Goal: Feedback & Contribution: Leave review/rating

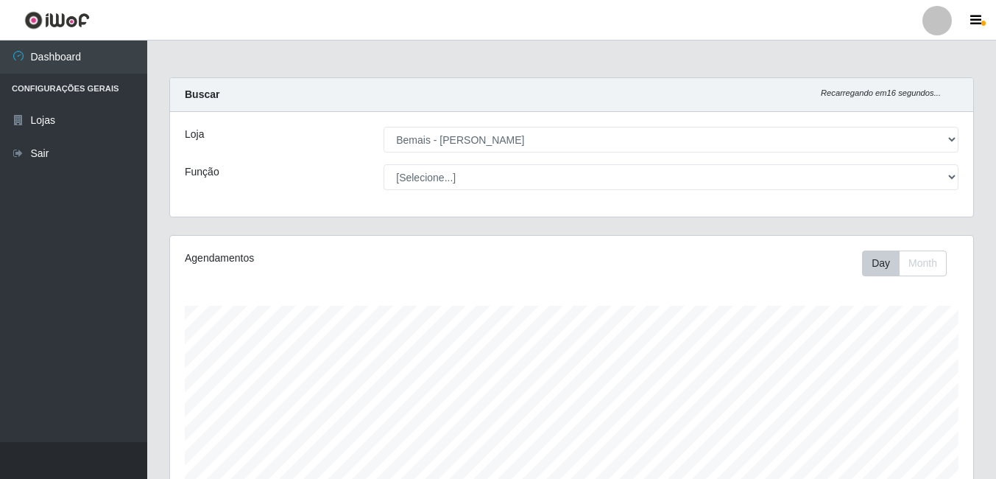
select select "230"
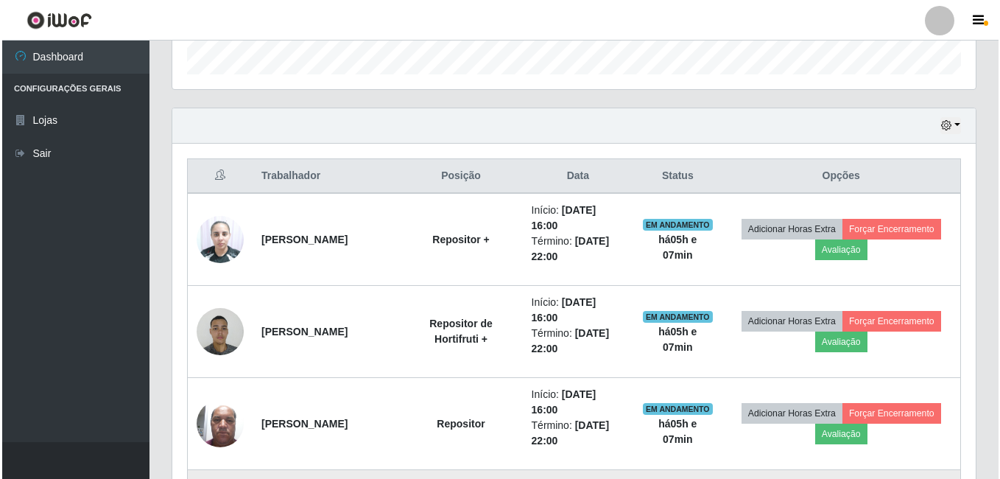
scroll to position [442, 0]
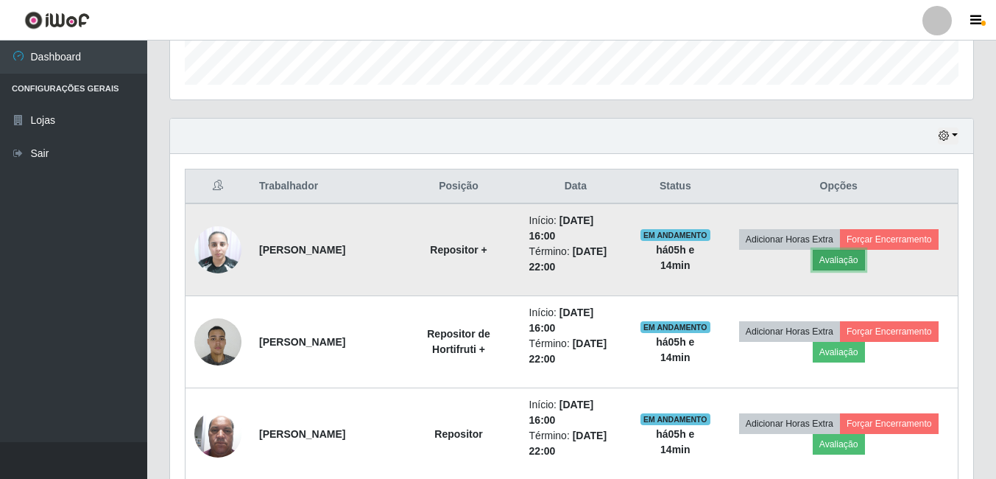
click at [854, 258] on button "Avaliação" at bounding box center [839, 260] width 52 height 21
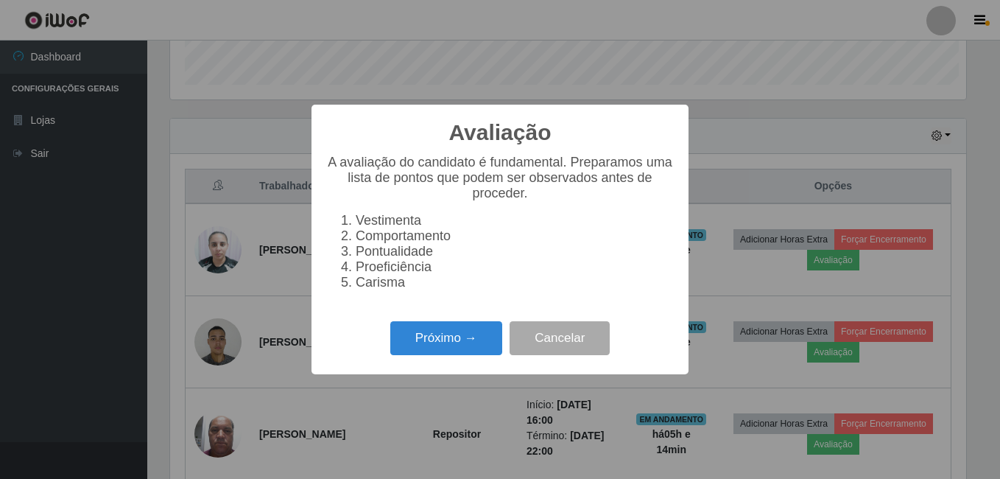
scroll to position [306, 796]
click at [421, 343] on button "Próximo →" at bounding box center [446, 338] width 112 height 35
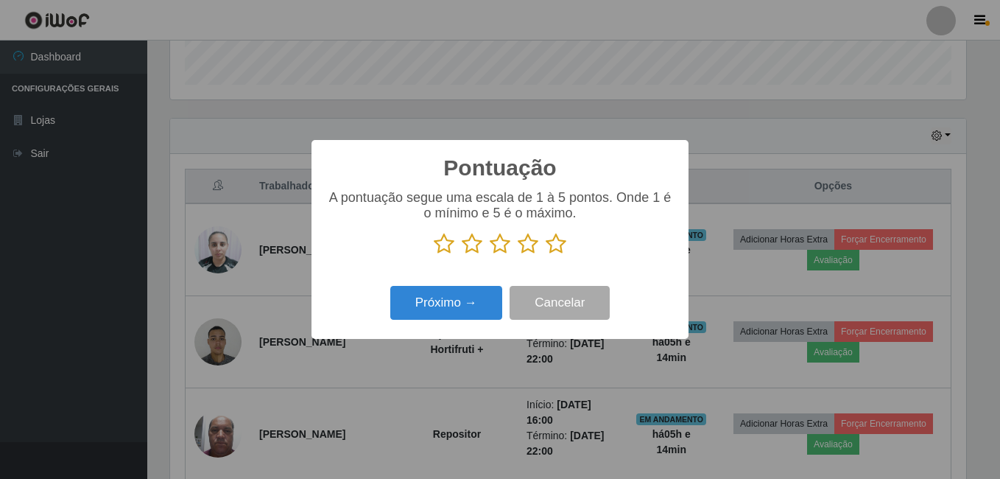
scroll to position [736110, 735620]
click at [562, 250] on icon at bounding box center [556, 244] width 21 height 22
click at [546, 255] on input "radio" at bounding box center [546, 255] width 0 height 0
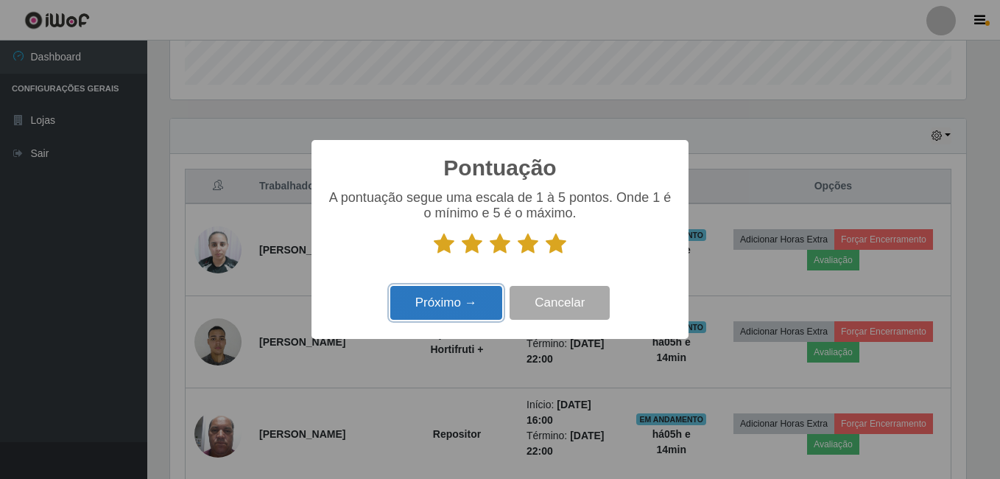
click at [478, 302] on button "Próximo →" at bounding box center [446, 303] width 112 height 35
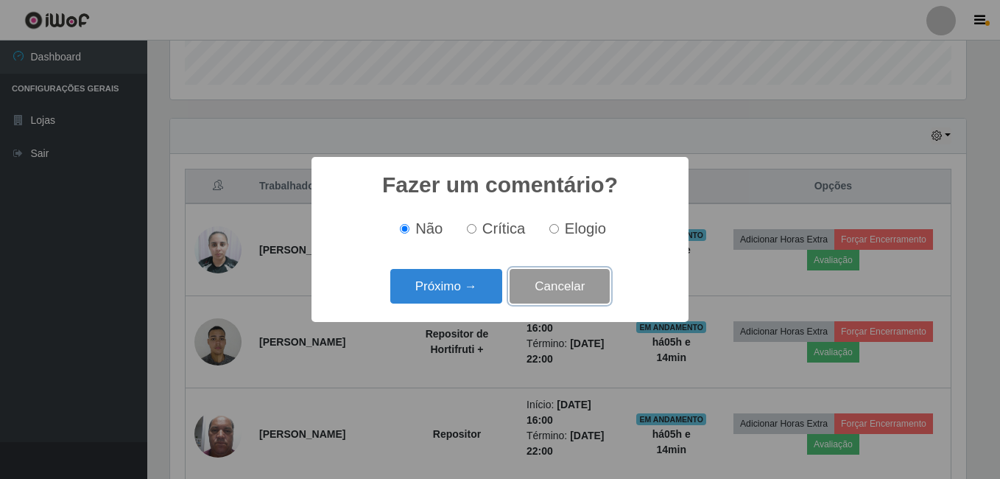
click at [538, 289] on button "Cancelar" at bounding box center [560, 286] width 100 height 35
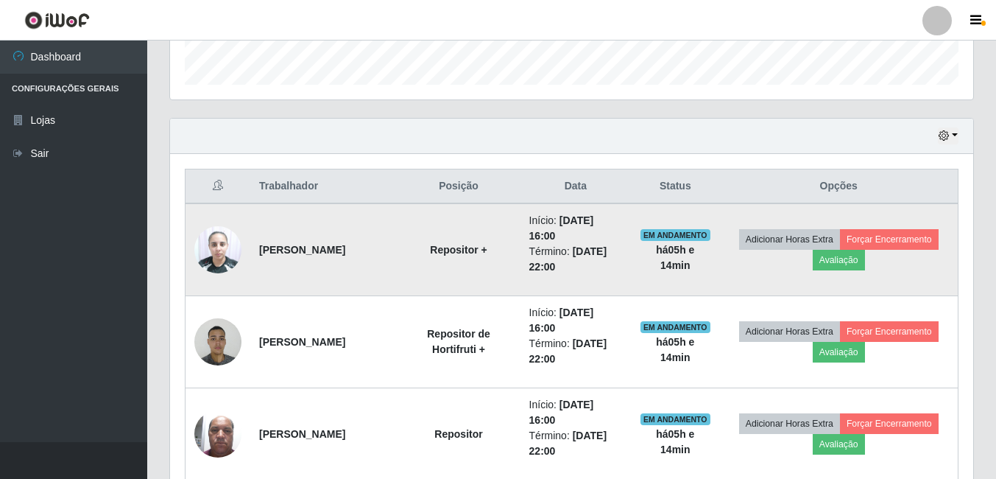
scroll to position [306, 803]
click at [839, 267] on button "Avaliação" at bounding box center [839, 260] width 52 height 21
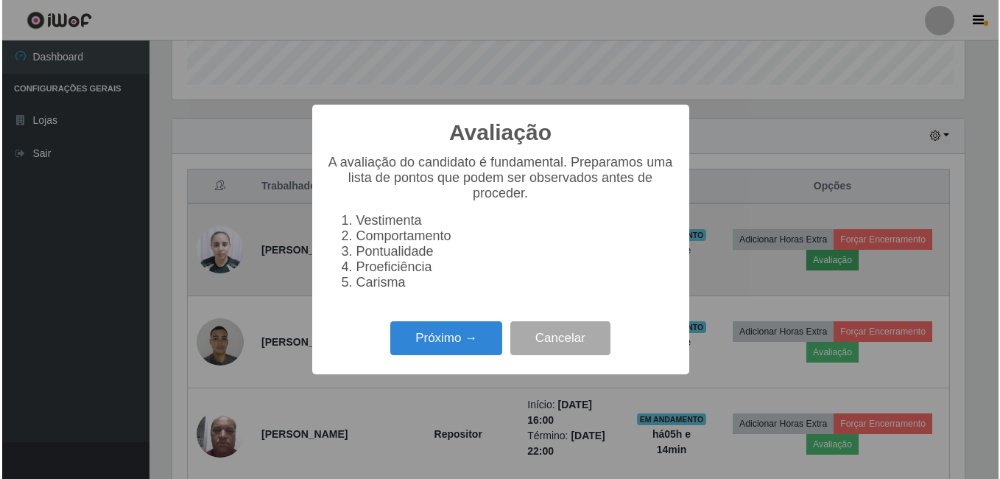
scroll to position [306, 796]
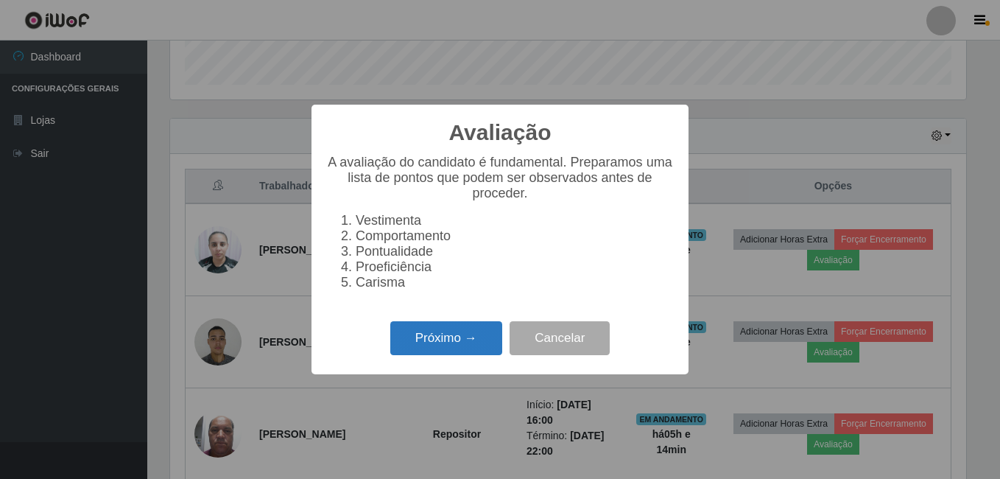
click at [464, 349] on button "Próximo →" at bounding box center [446, 338] width 112 height 35
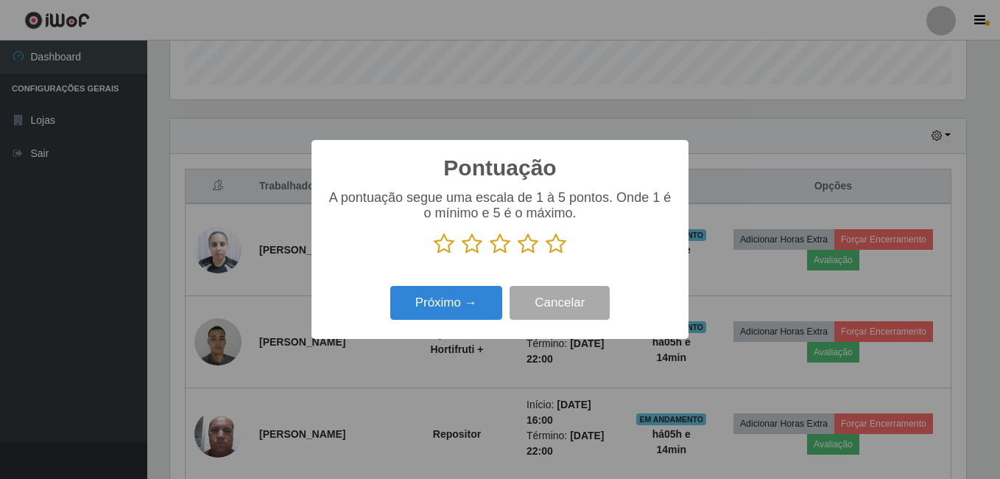
click at [556, 247] on icon at bounding box center [556, 244] width 21 height 22
click at [546, 255] on input "radio" at bounding box center [546, 255] width 0 height 0
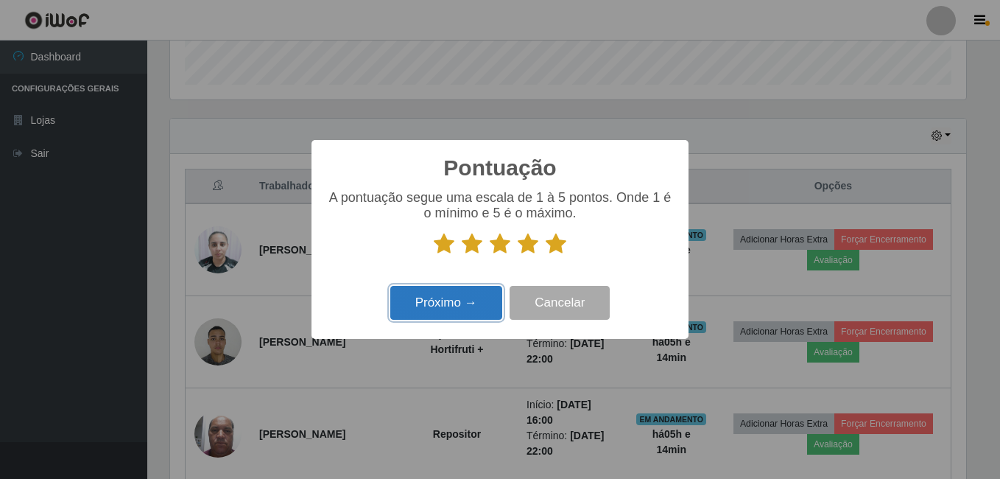
click at [464, 305] on button "Próximo →" at bounding box center [446, 303] width 112 height 35
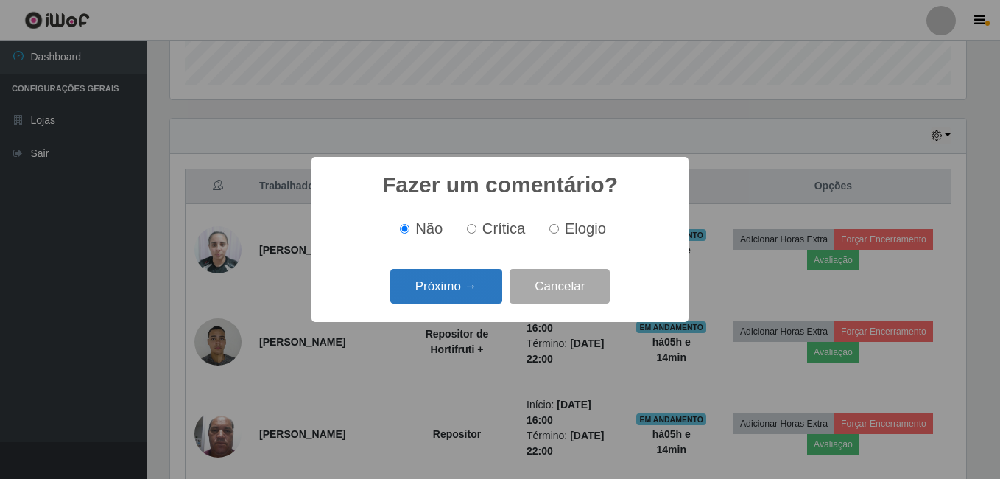
click at [464, 292] on button "Próximo →" at bounding box center [446, 286] width 112 height 35
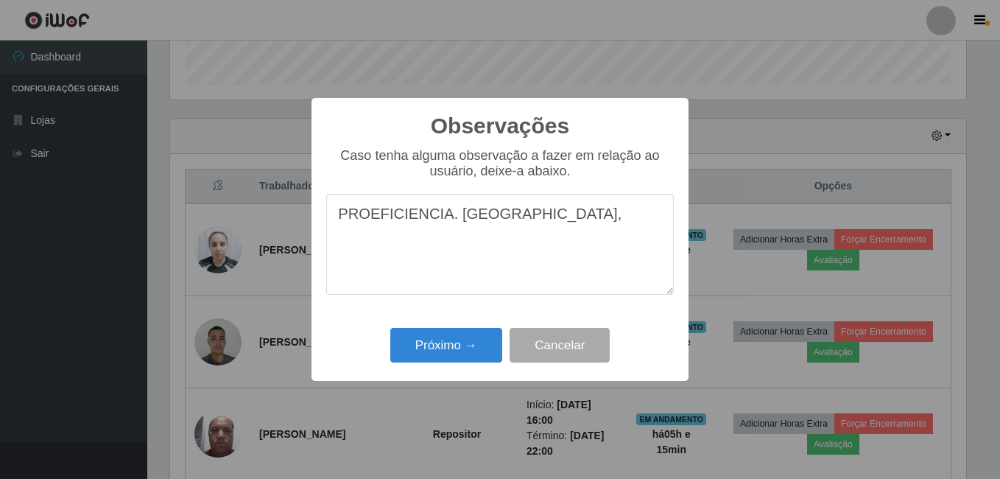
click at [443, 228] on textarea "PROEFICIENCIA. [GEOGRAPHIC_DATA]," at bounding box center [500, 244] width 348 height 101
type textarea "PROEFICIENCIA PONTUAL,"
click at [454, 350] on button "Próximo →" at bounding box center [446, 345] width 112 height 35
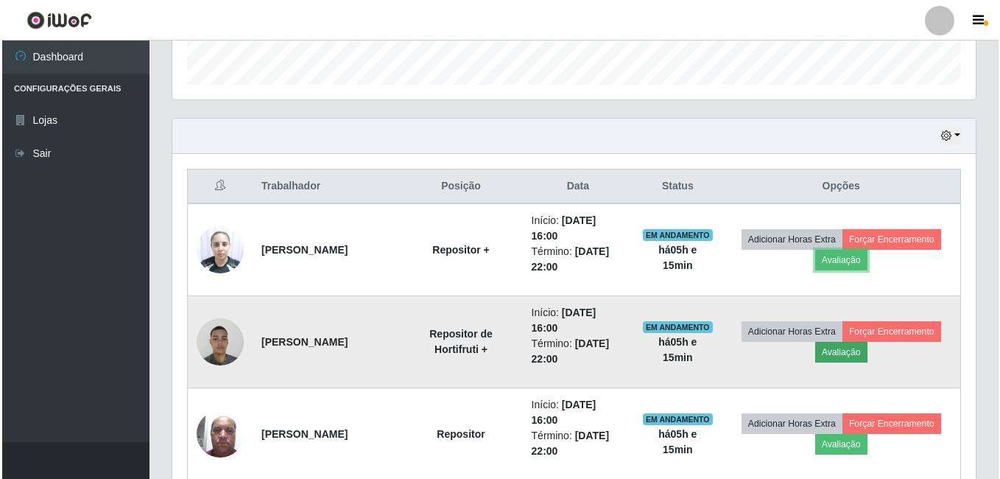
scroll to position [515, 0]
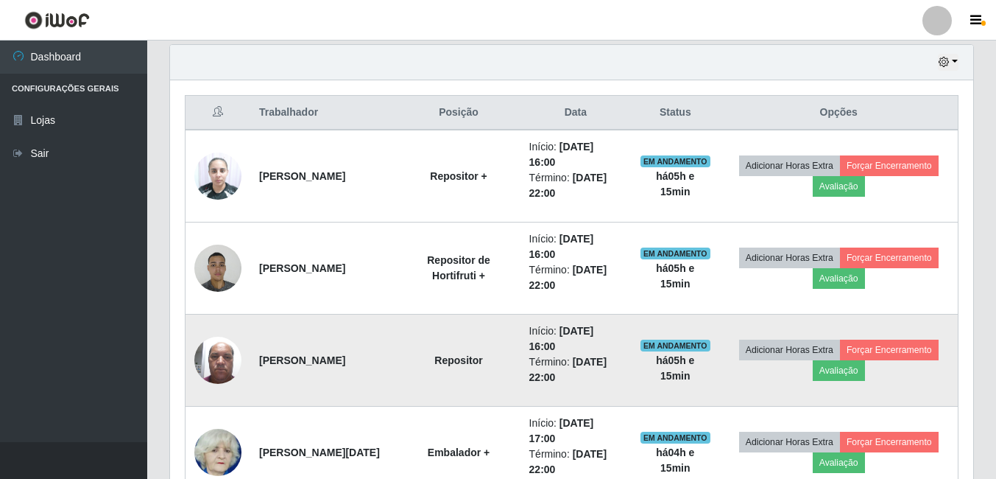
click at [225, 354] on img at bounding box center [217, 359] width 47 height 63
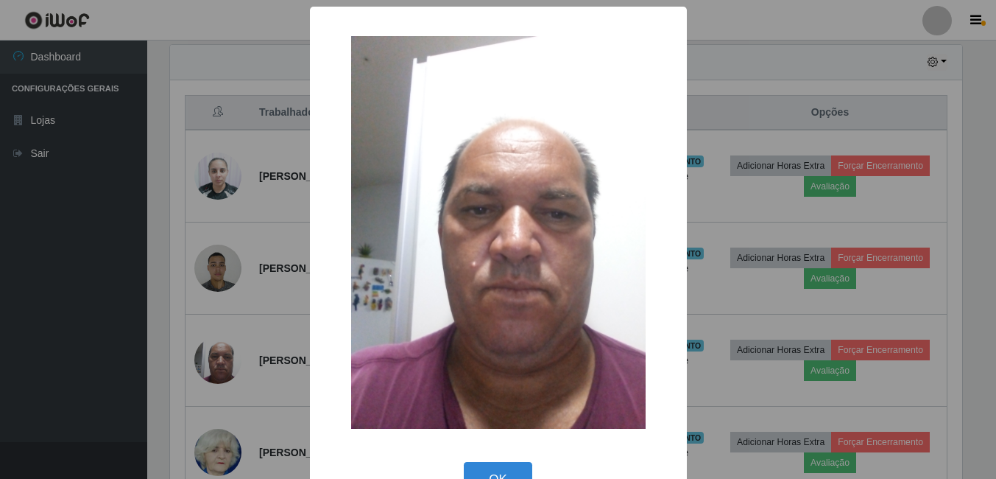
scroll to position [306, 796]
click at [472, 471] on button "OK" at bounding box center [500, 479] width 68 height 35
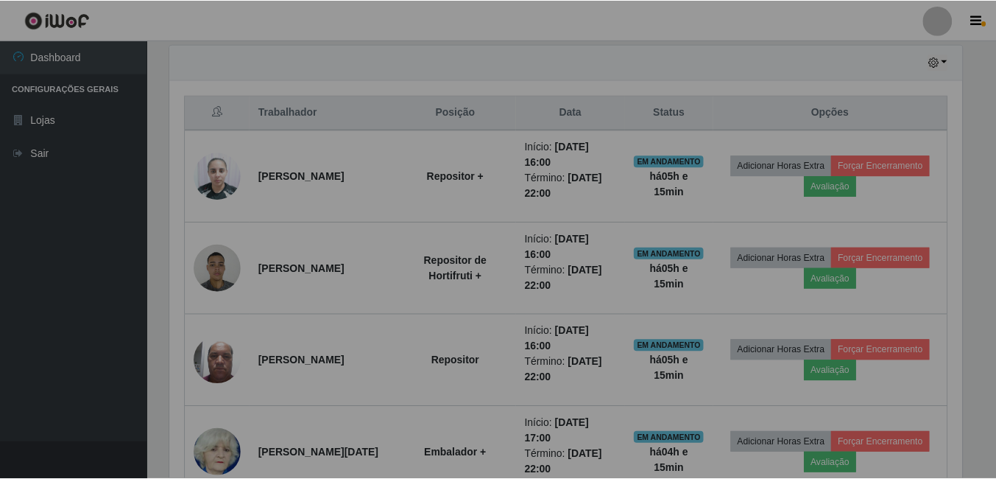
scroll to position [306, 803]
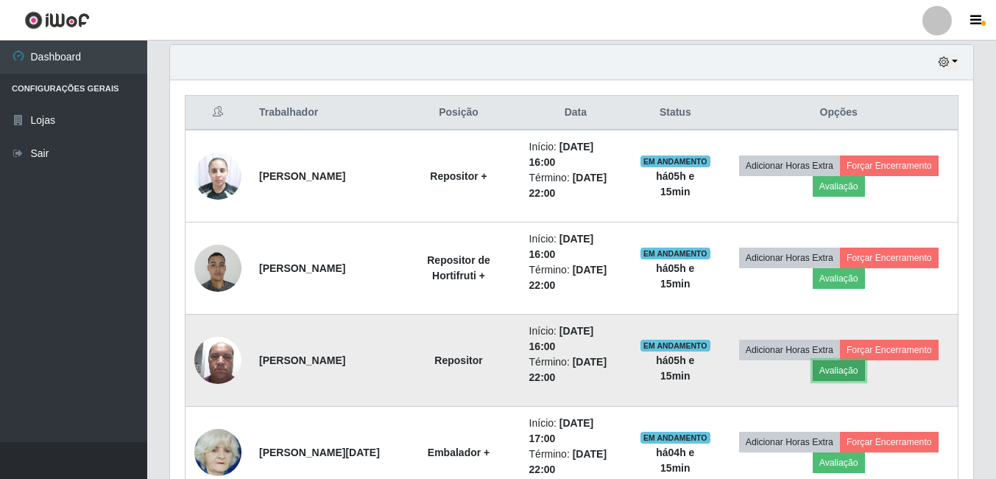
click at [852, 367] on button "Avaliação" at bounding box center [839, 370] width 52 height 21
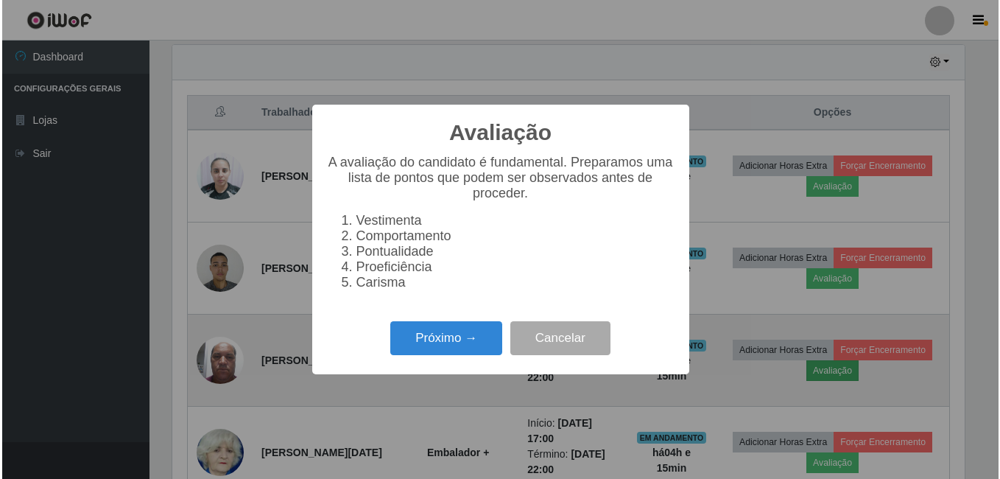
scroll to position [306, 796]
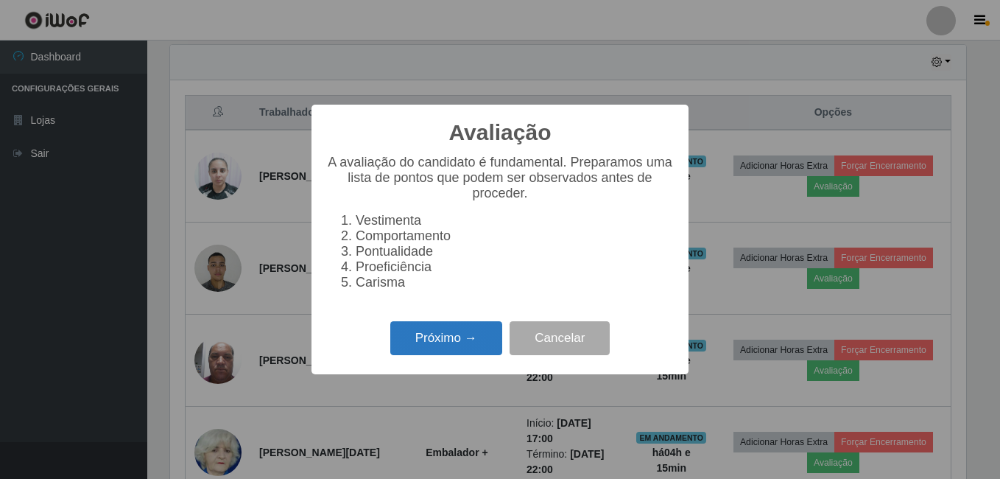
click at [452, 346] on button "Próximo →" at bounding box center [446, 338] width 112 height 35
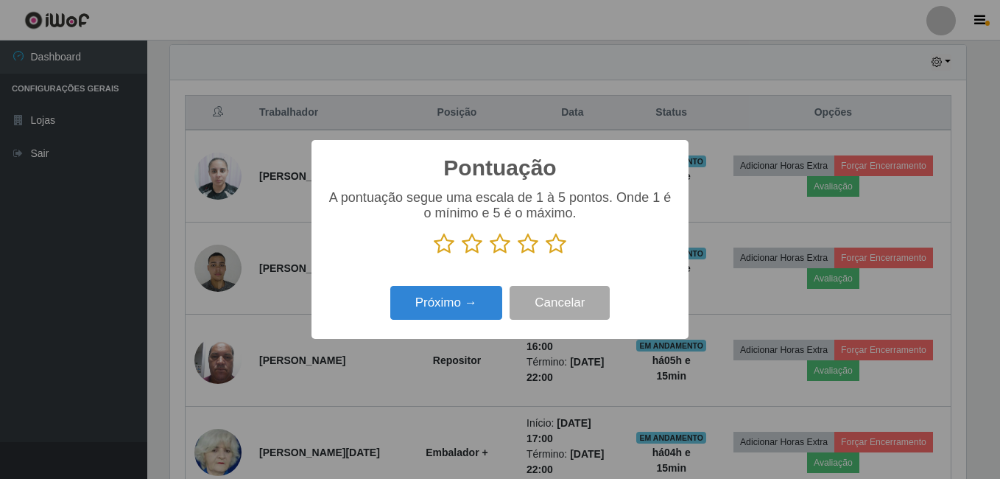
scroll to position [736110, 735620]
click at [560, 246] on icon at bounding box center [556, 244] width 21 height 22
click at [546, 255] on input "radio" at bounding box center [546, 255] width 0 height 0
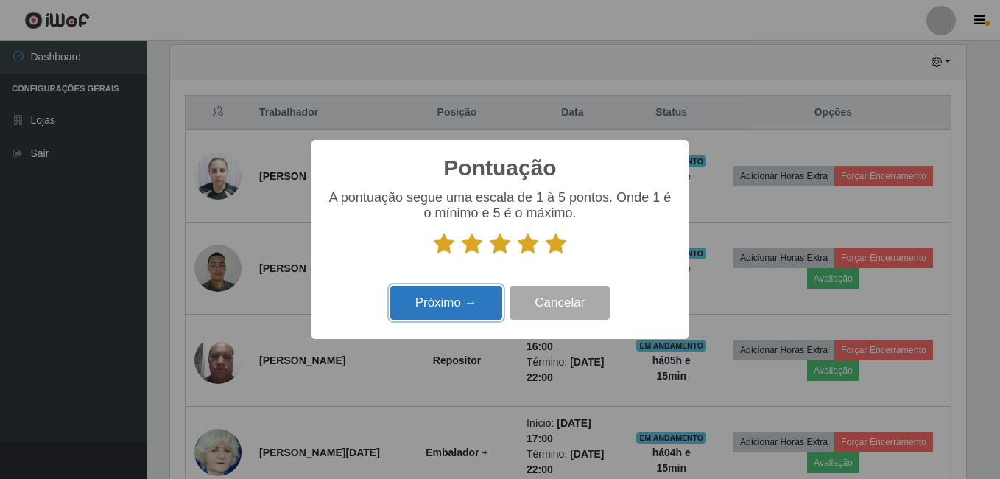
click at [490, 315] on button "Próximo →" at bounding box center [446, 303] width 112 height 35
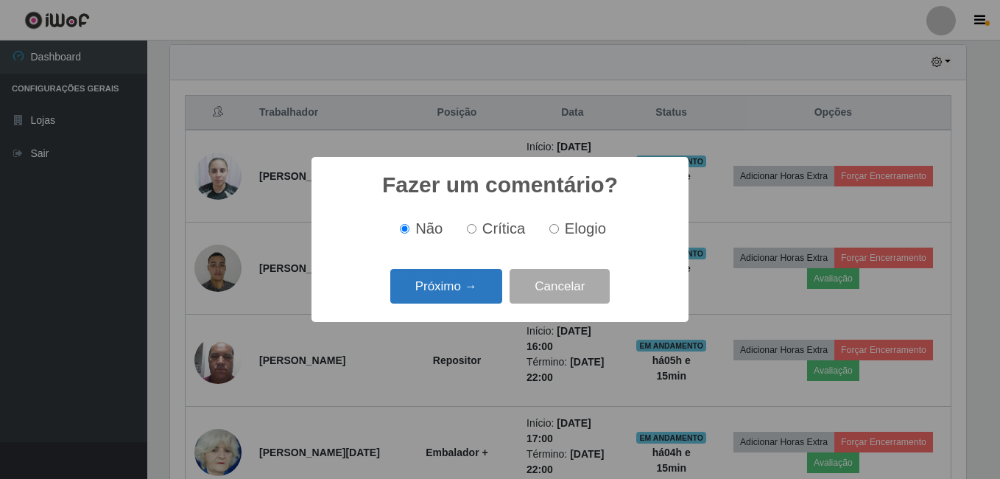
click at [468, 297] on button "Próximo →" at bounding box center [446, 286] width 112 height 35
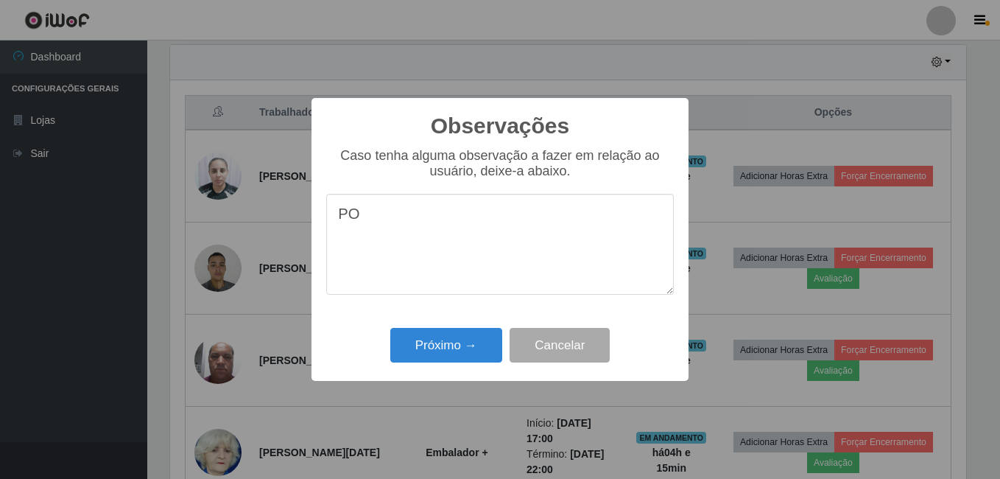
type textarea "P"
type textarea "PROEFICIENCIA,"
click at [469, 344] on button "Próximo →" at bounding box center [446, 345] width 112 height 35
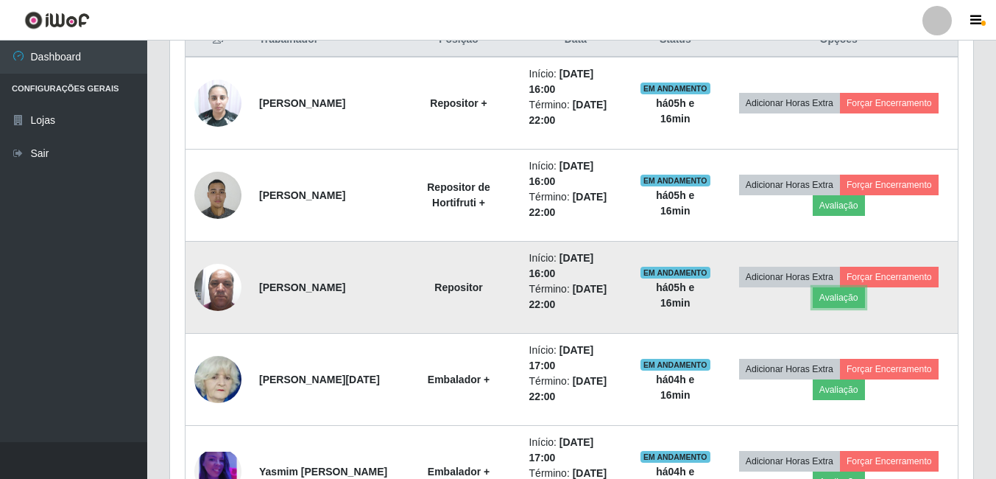
scroll to position [589, 0]
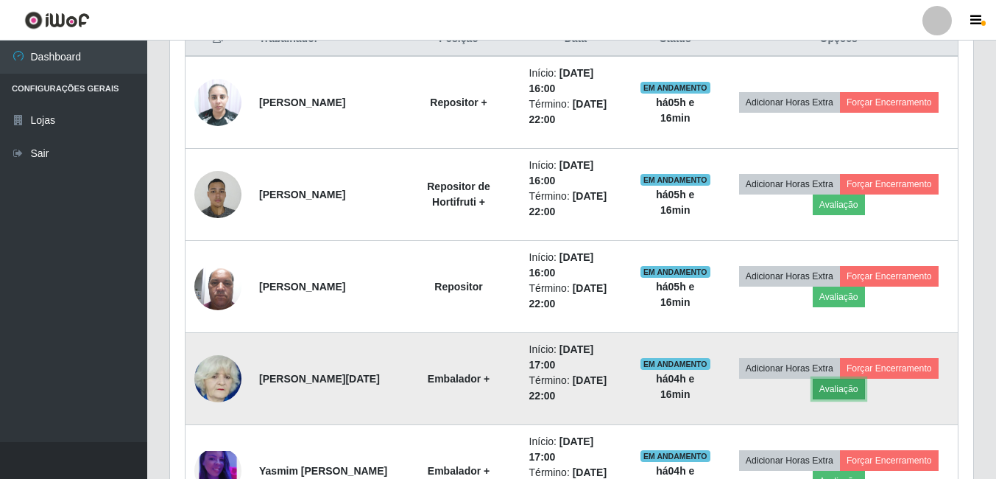
click at [833, 391] on button "Avaliação" at bounding box center [839, 389] width 52 height 21
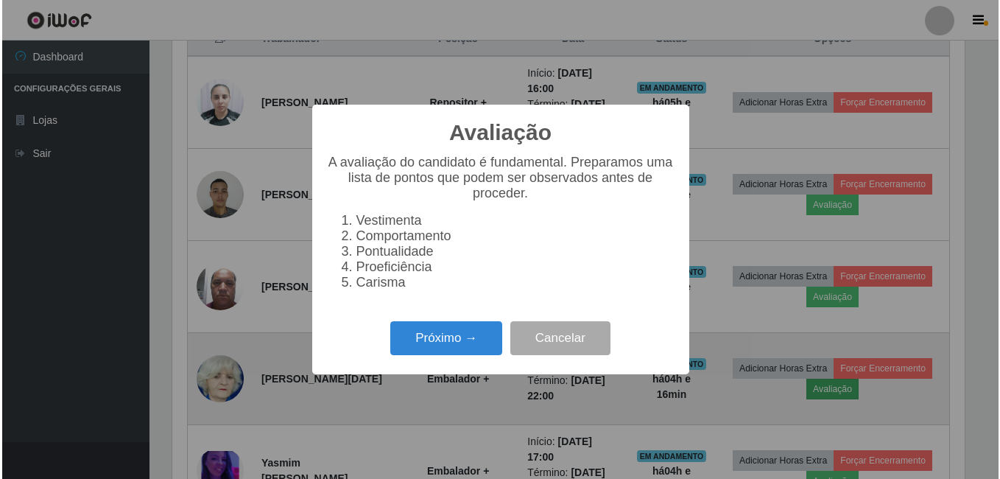
scroll to position [306, 796]
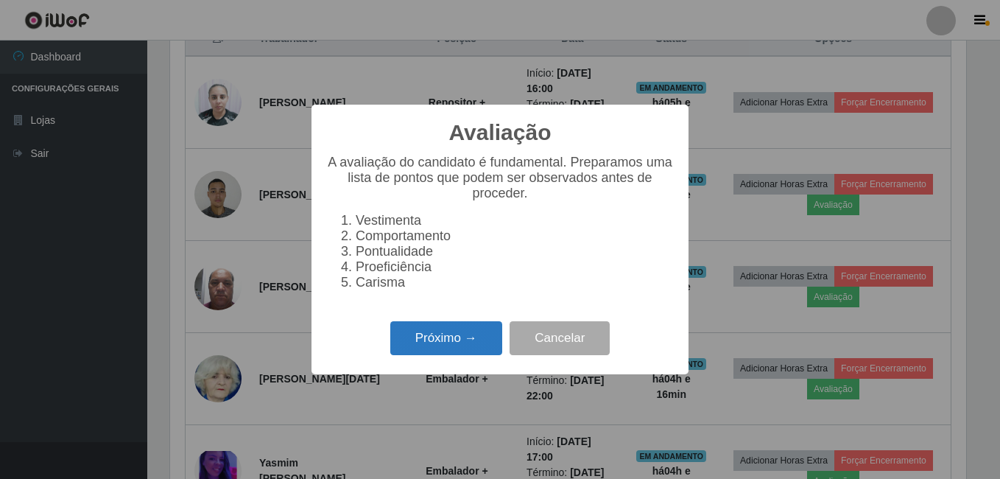
click at [426, 342] on button "Próximo →" at bounding box center [446, 338] width 112 height 35
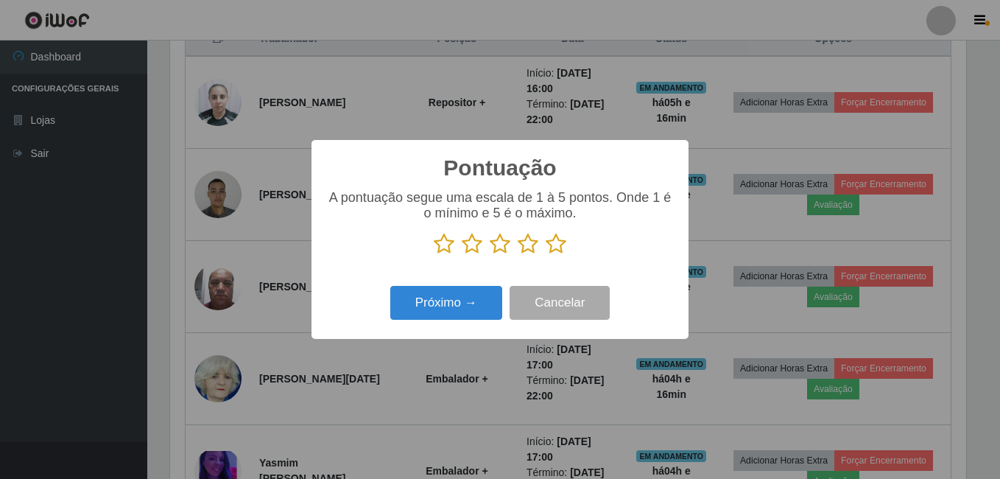
click at [555, 245] on icon at bounding box center [556, 244] width 21 height 22
click at [546, 255] on input "radio" at bounding box center [546, 255] width 0 height 0
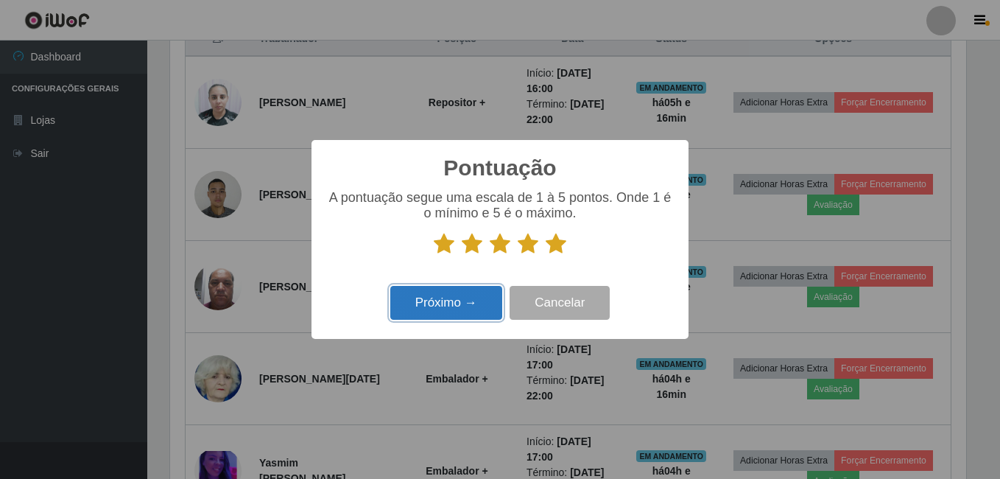
click at [471, 302] on button "Próximo →" at bounding box center [446, 303] width 112 height 35
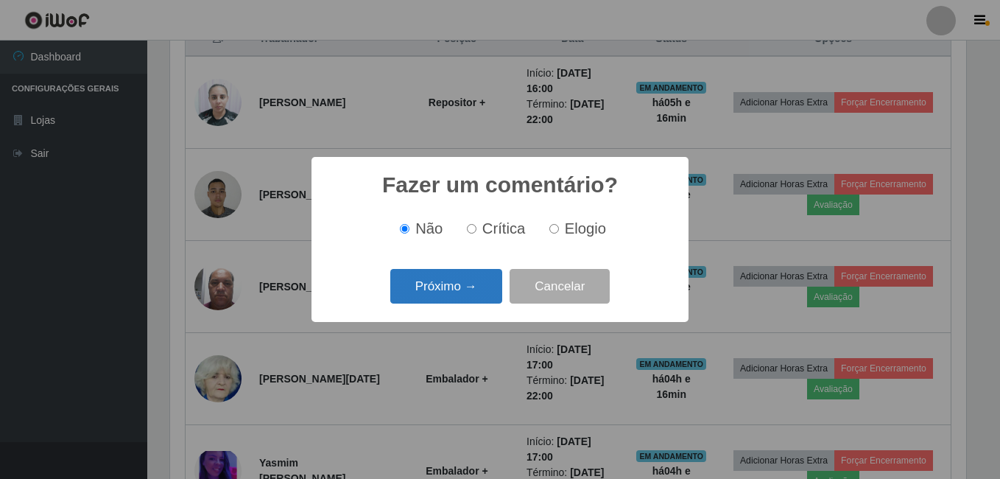
click at [470, 298] on button "Próximo →" at bounding box center [446, 286] width 112 height 35
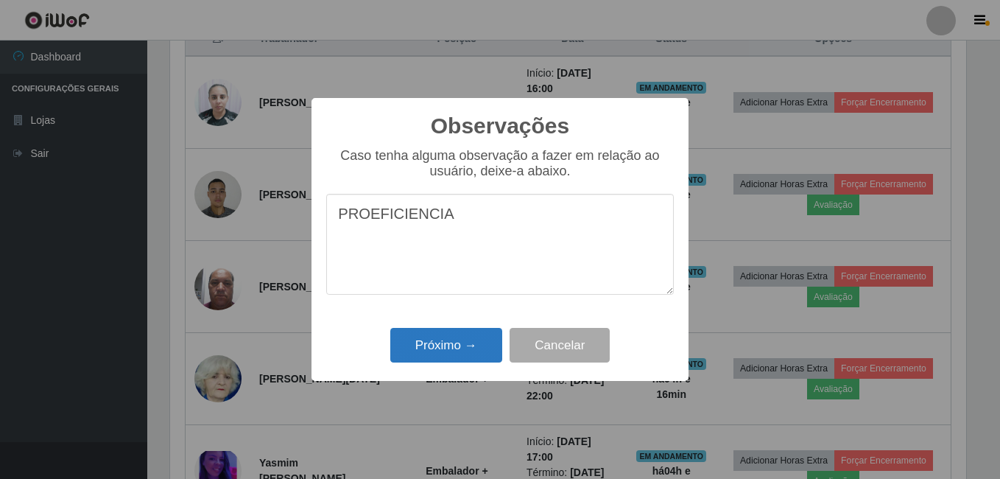
type textarea "PROEFICIENCIA"
click at [456, 349] on button "Próximo →" at bounding box center [446, 345] width 112 height 35
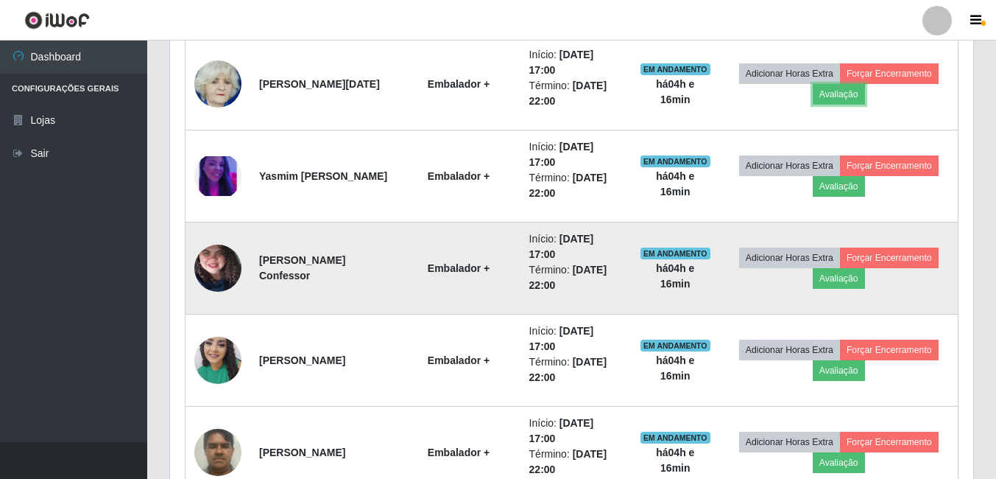
scroll to position [957, 0]
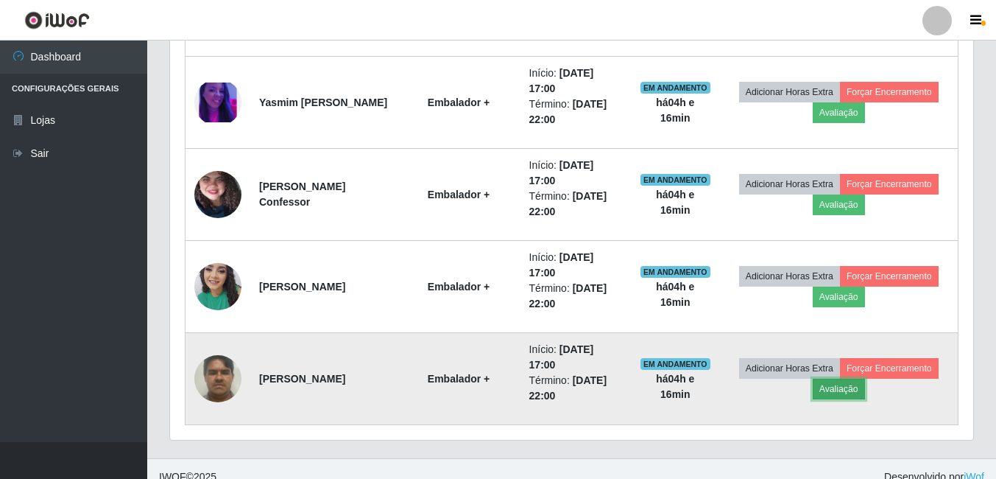
click at [839, 386] on button "Avaliação" at bounding box center [839, 389] width 52 height 21
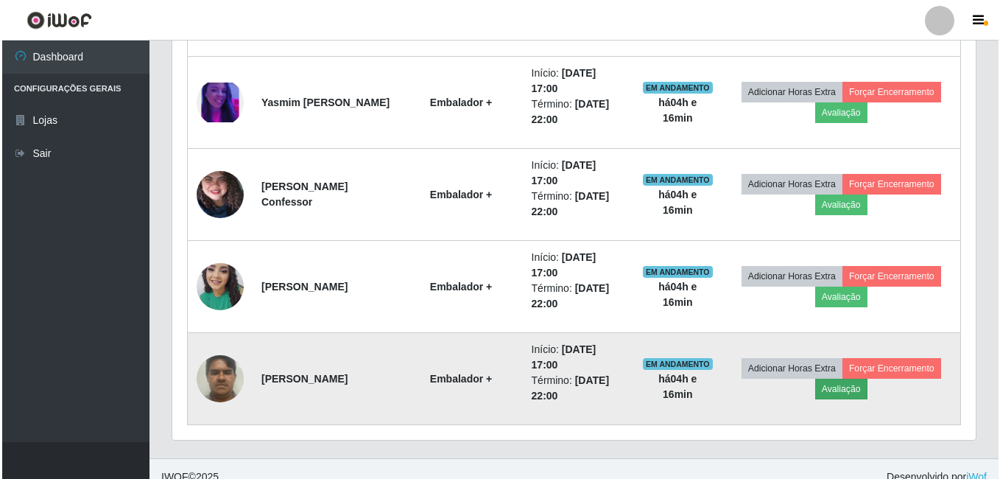
scroll to position [306, 796]
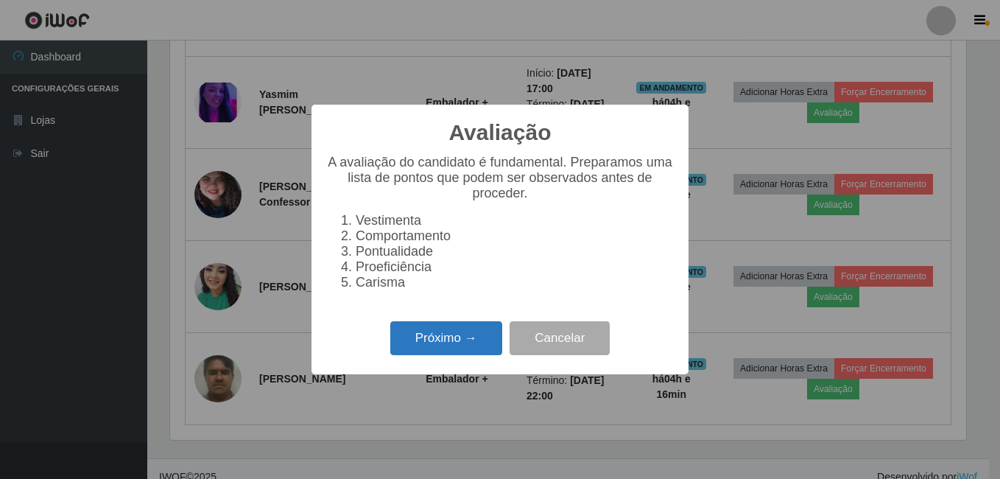
click at [482, 341] on button "Próximo →" at bounding box center [446, 338] width 112 height 35
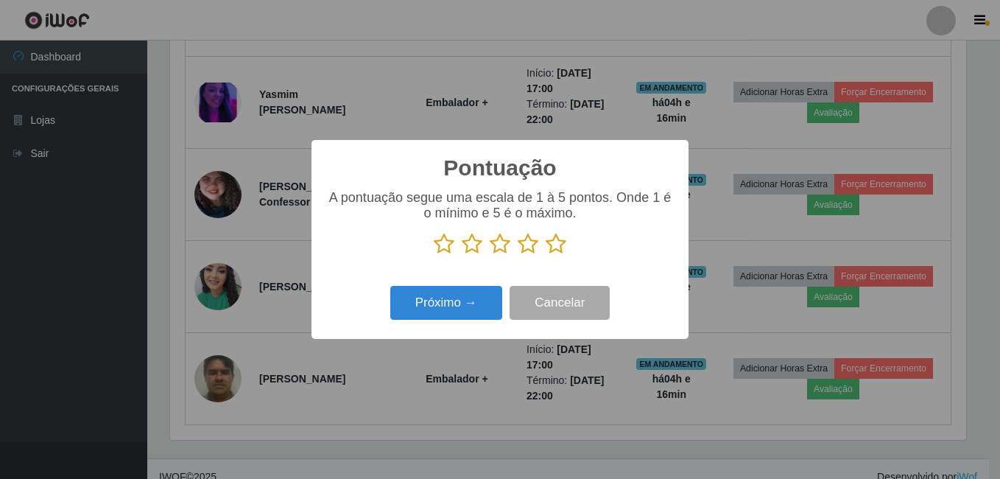
click at [549, 247] on icon at bounding box center [556, 244] width 21 height 22
click at [546, 255] on input "radio" at bounding box center [546, 255] width 0 height 0
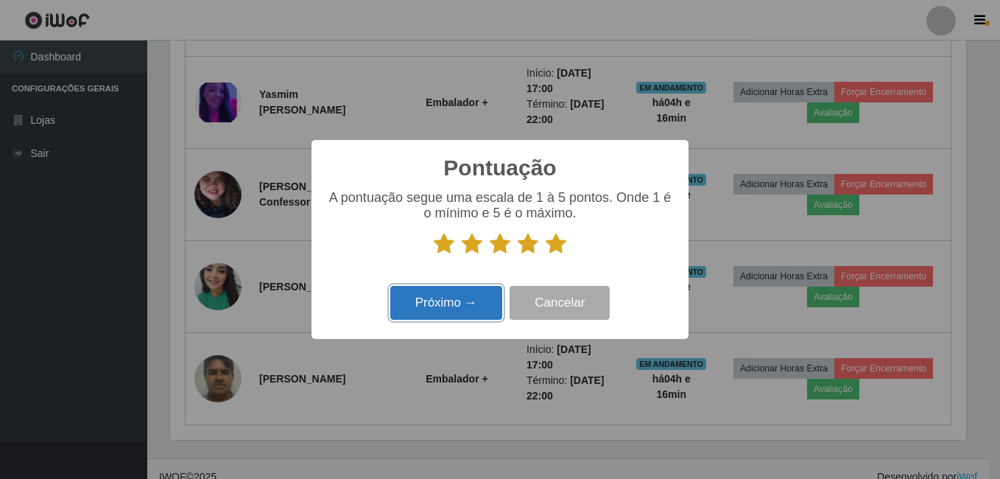
click at [470, 297] on button "Próximo →" at bounding box center [446, 303] width 112 height 35
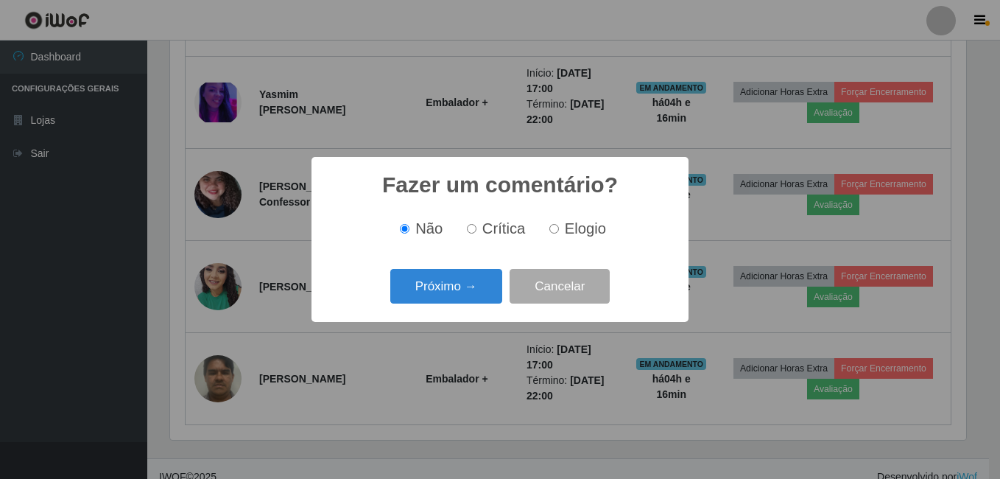
click at [470, 298] on button "Próximo →" at bounding box center [446, 286] width 112 height 35
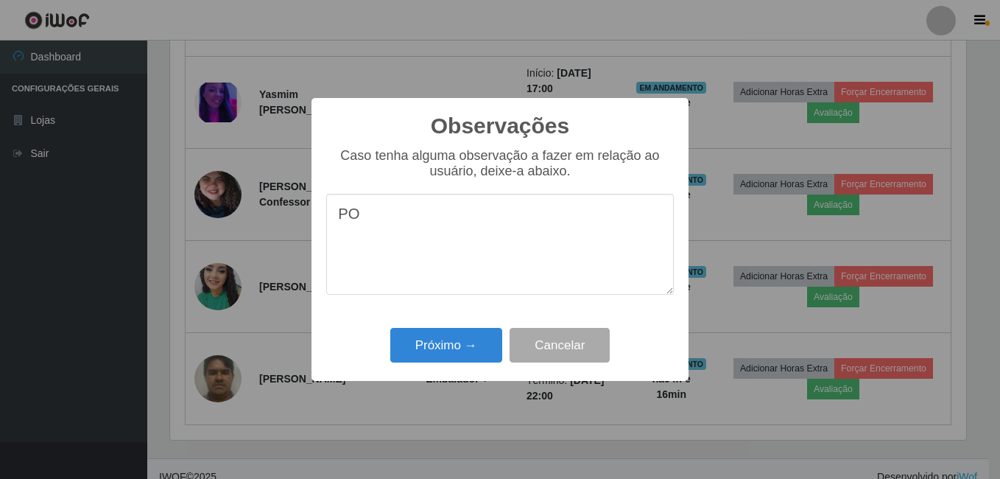
type textarea "P"
type textarea "PROEFICIENCIA"
click at [462, 353] on button "Próximo →" at bounding box center [446, 345] width 112 height 35
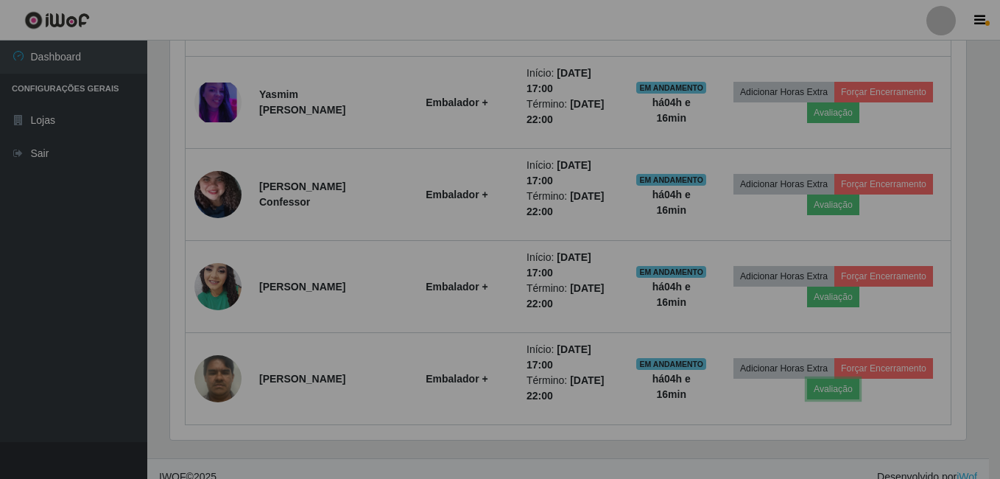
scroll to position [306, 803]
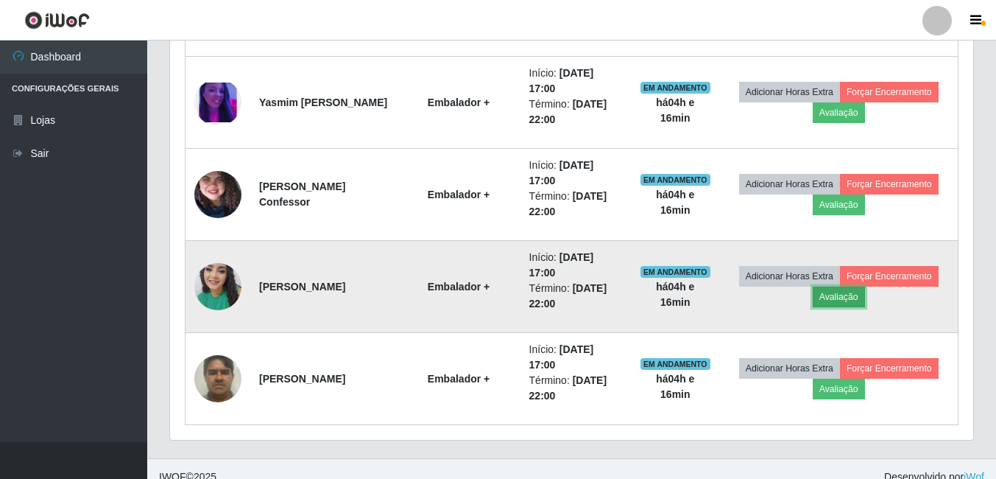
click at [842, 300] on button "Avaliação" at bounding box center [839, 296] width 52 height 21
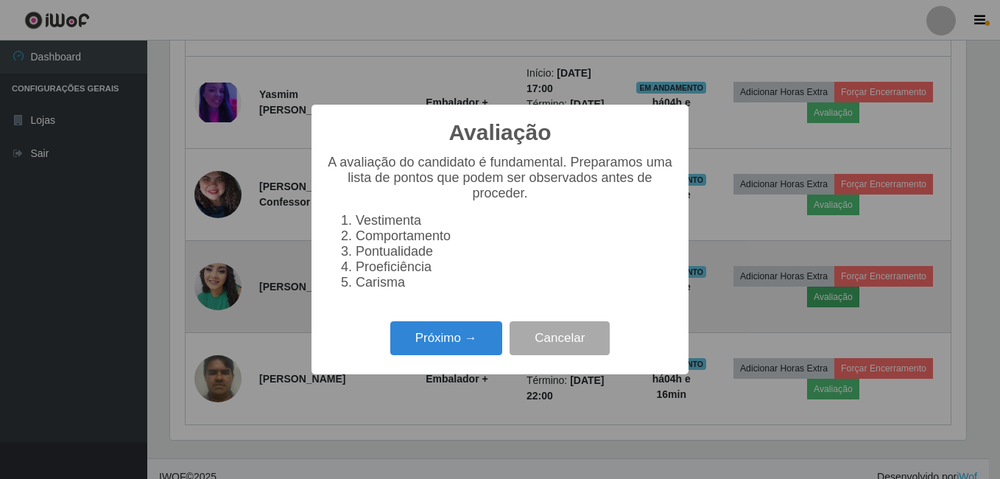
scroll to position [306, 796]
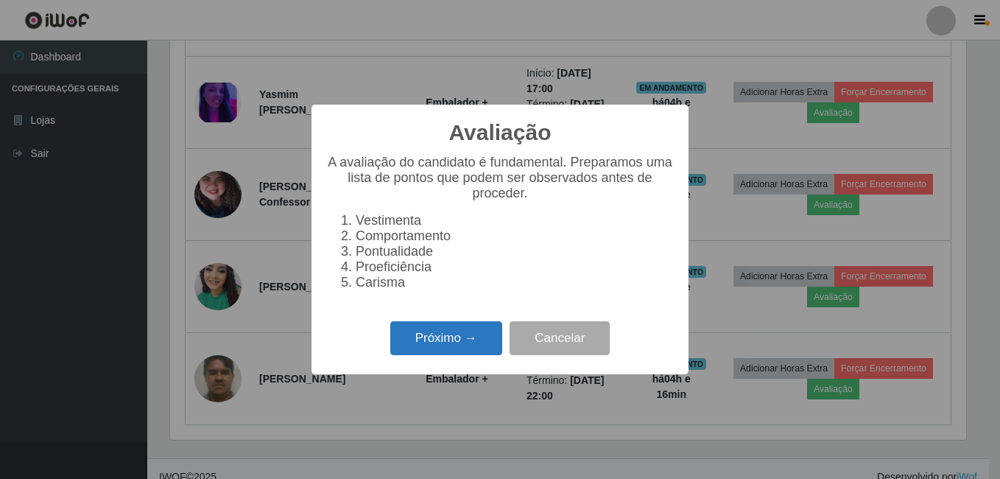
click at [457, 337] on button "Próximo →" at bounding box center [446, 338] width 112 height 35
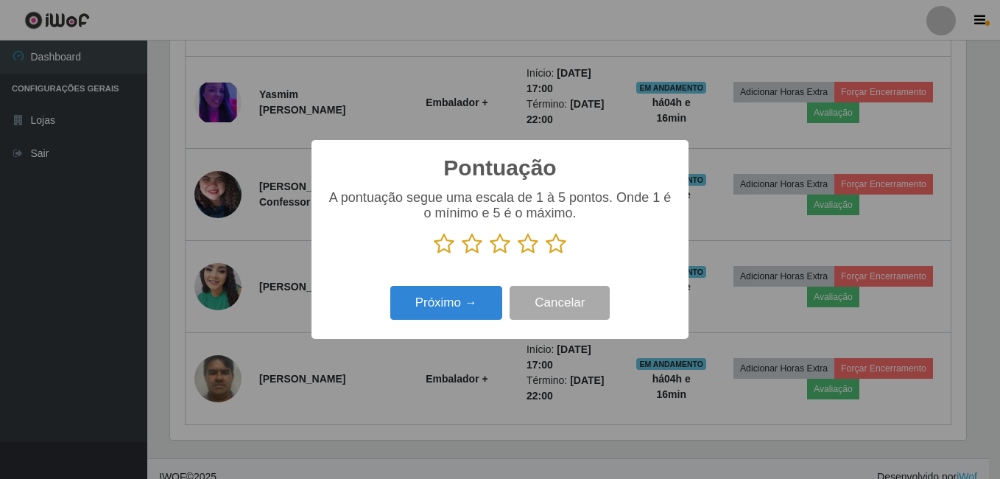
click at [561, 242] on icon at bounding box center [556, 244] width 21 height 22
click at [546, 255] on input "radio" at bounding box center [546, 255] width 0 height 0
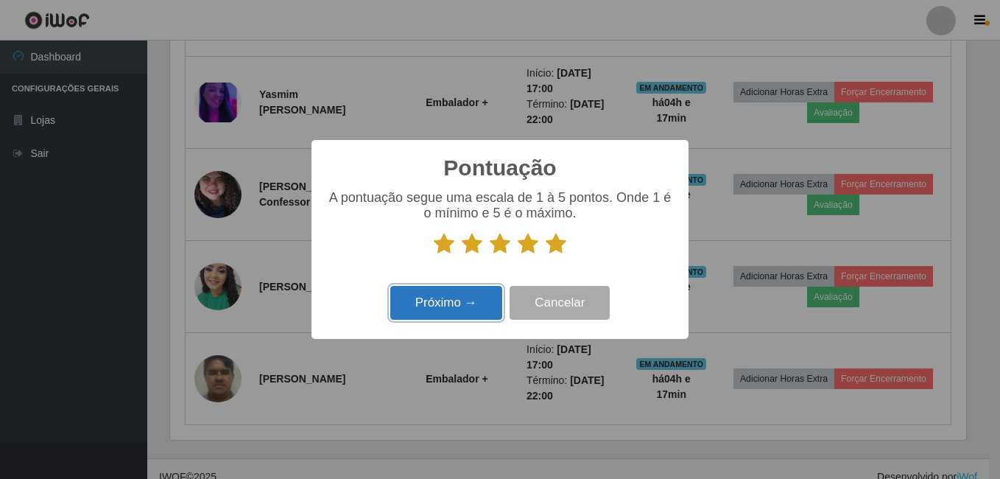
click at [475, 298] on button "Próximo →" at bounding box center [446, 303] width 112 height 35
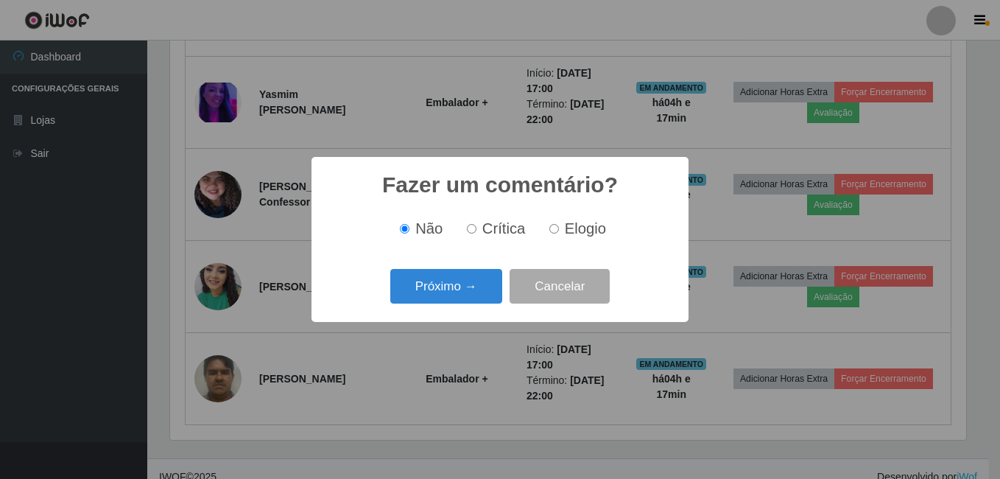
click at [475, 298] on button "Próximo →" at bounding box center [446, 286] width 112 height 35
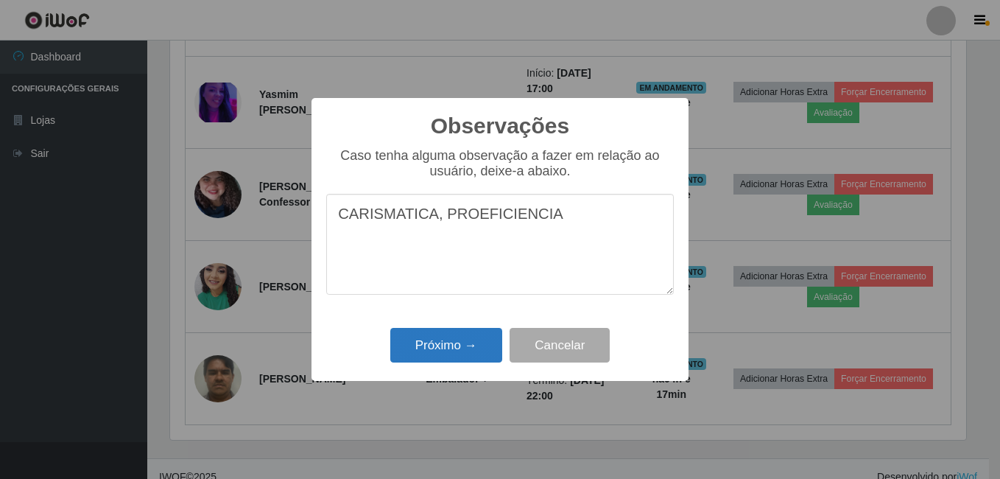
type textarea "CARISMATICA, PROEFICIENCIA"
click at [468, 343] on button "Próximo →" at bounding box center [446, 345] width 112 height 35
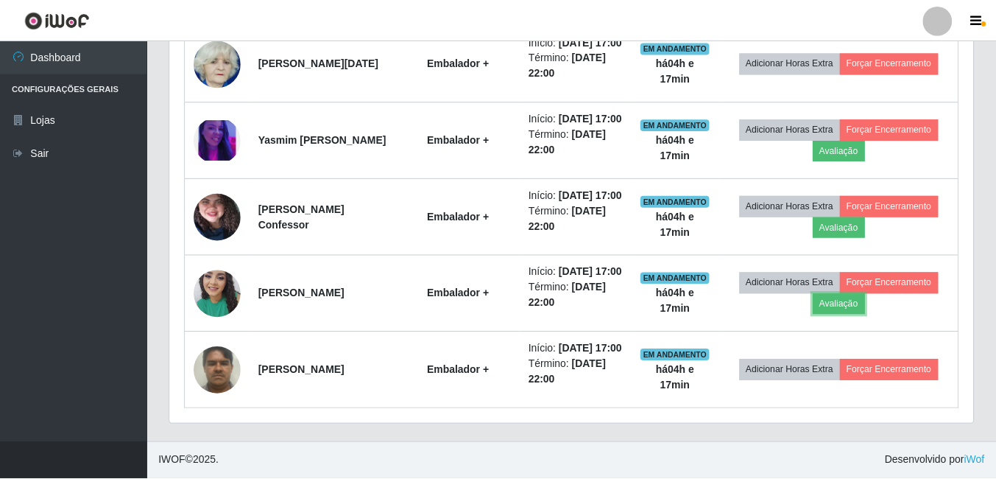
scroll to position [306, 803]
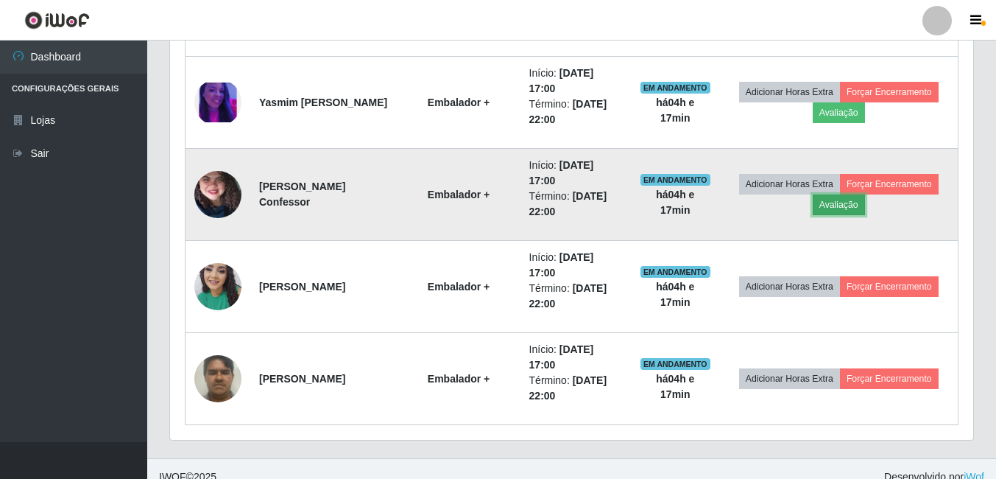
click at [839, 207] on button "Avaliação" at bounding box center [839, 204] width 52 height 21
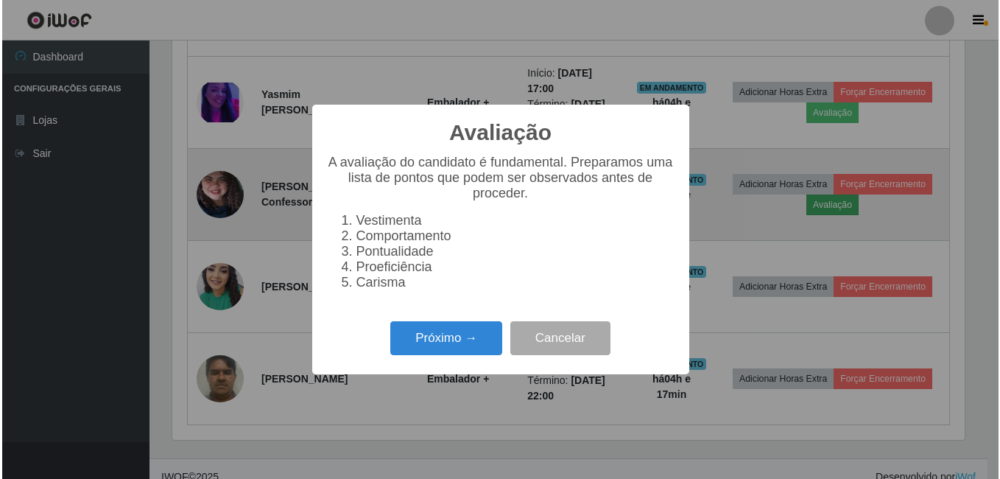
scroll to position [306, 796]
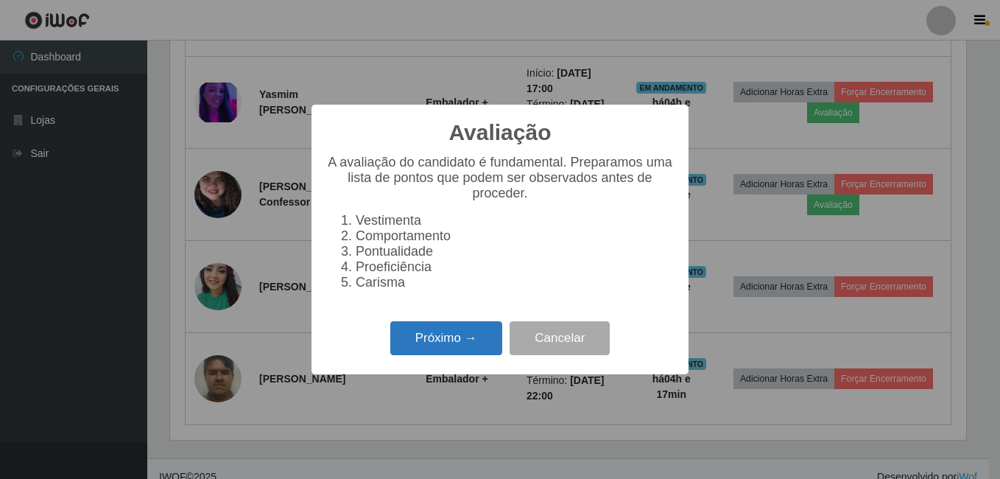
click at [471, 347] on button "Próximo →" at bounding box center [446, 338] width 112 height 35
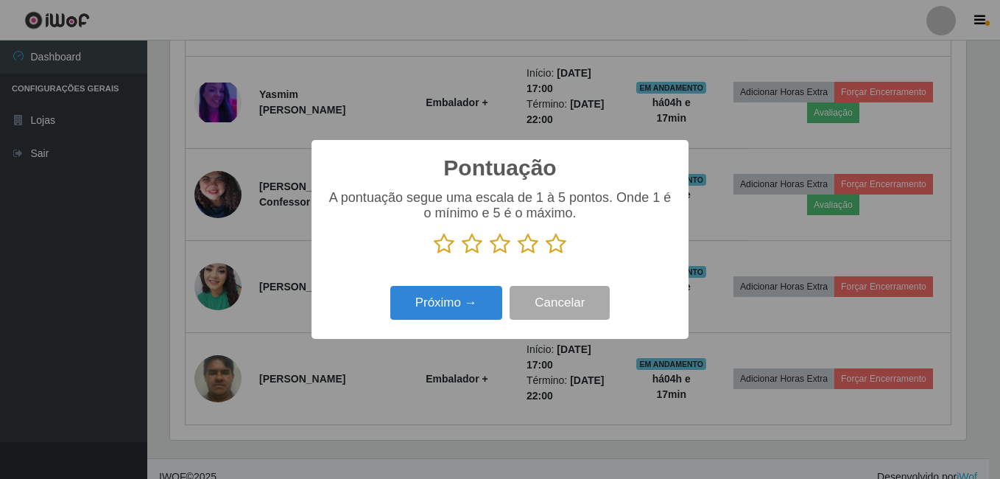
scroll to position [736110, 735620]
click at [557, 247] on icon at bounding box center [556, 244] width 21 height 22
click at [546, 255] on input "radio" at bounding box center [546, 255] width 0 height 0
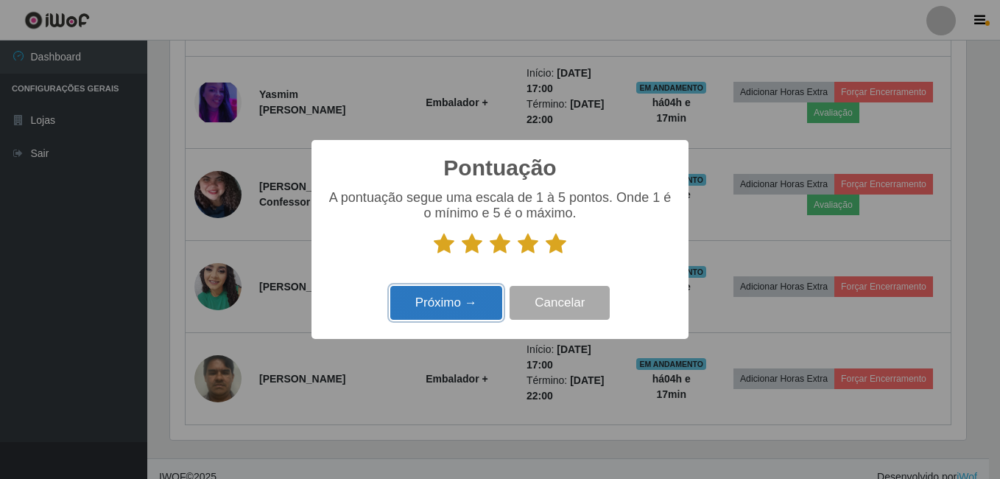
click at [474, 308] on button "Próximo →" at bounding box center [446, 303] width 112 height 35
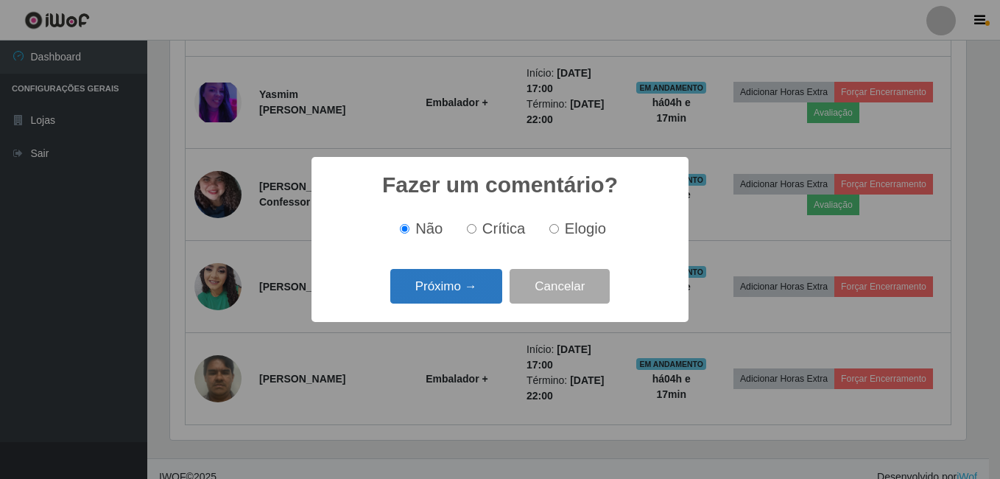
click at [466, 301] on button "Próximo →" at bounding box center [446, 286] width 112 height 35
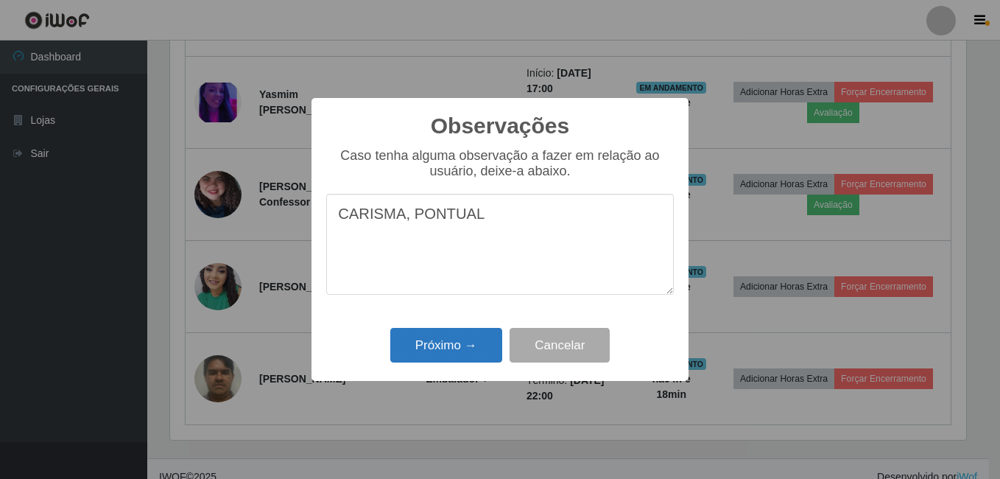
type textarea "CARISMA, PONTUAL"
click at [457, 342] on button "Próximo →" at bounding box center [446, 345] width 112 height 35
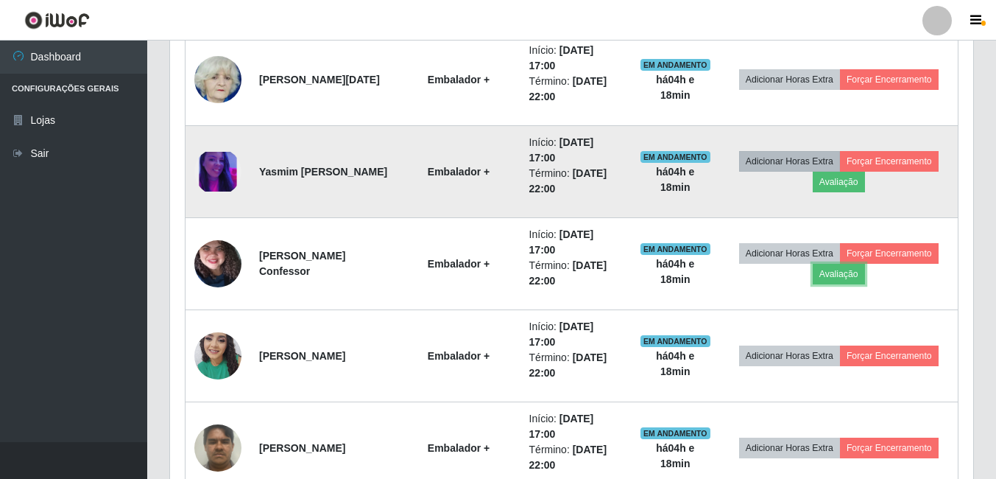
scroll to position [810, 0]
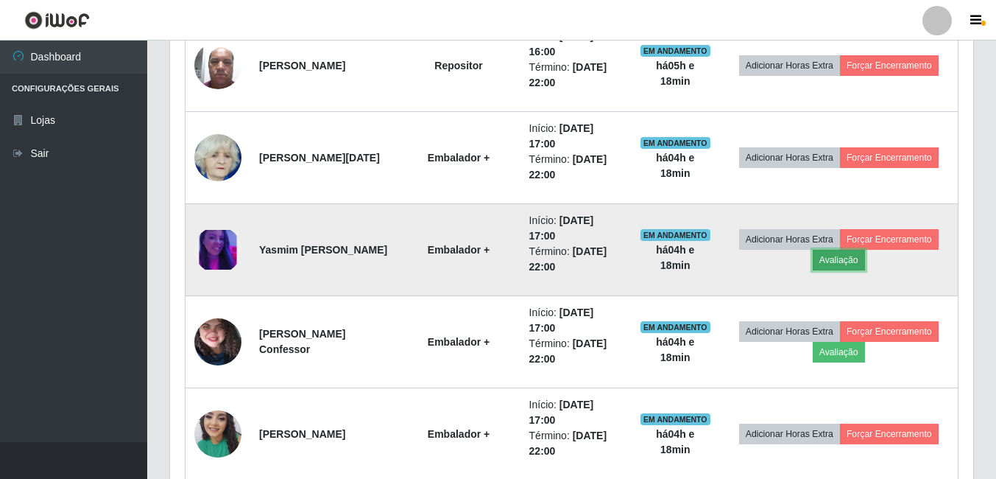
click at [846, 263] on button "Avaliação" at bounding box center [839, 260] width 52 height 21
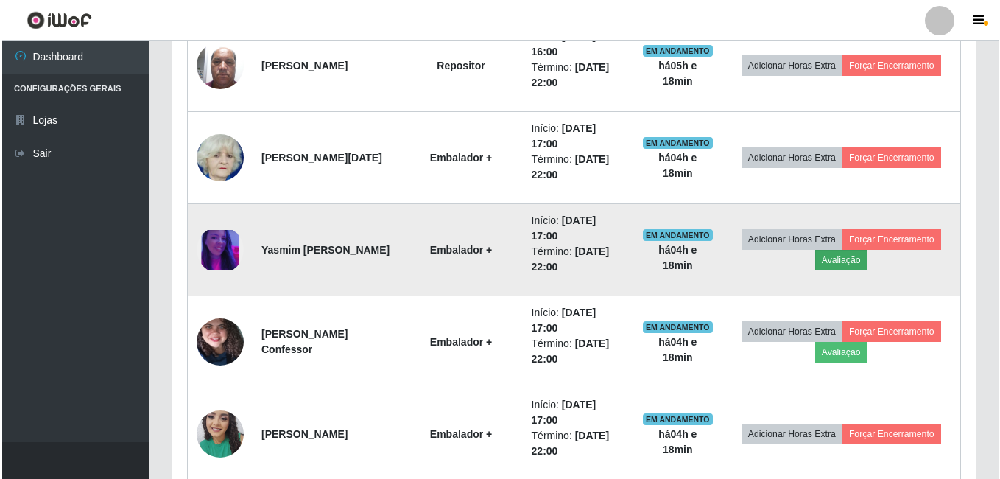
scroll to position [306, 796]
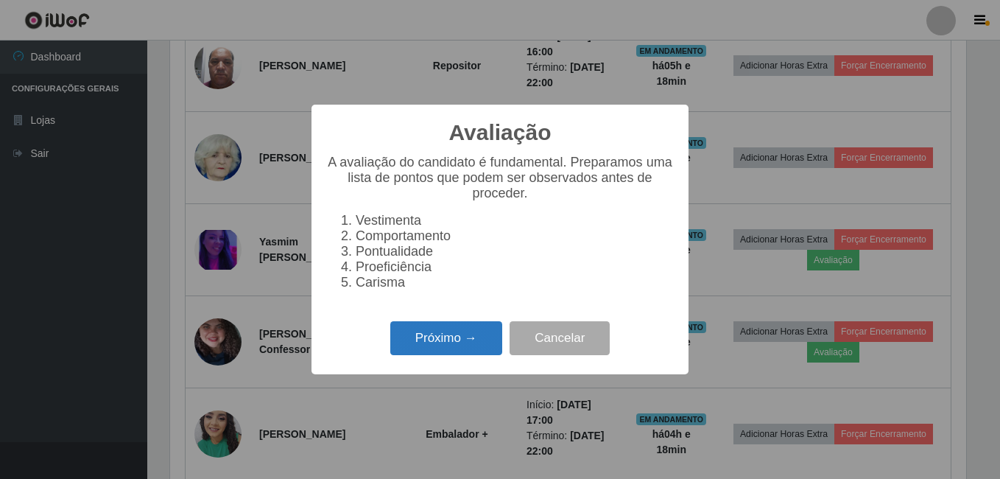
click at [443, 339] on button "Próximo →" at bounding box center [446, 338] width 112 height 35
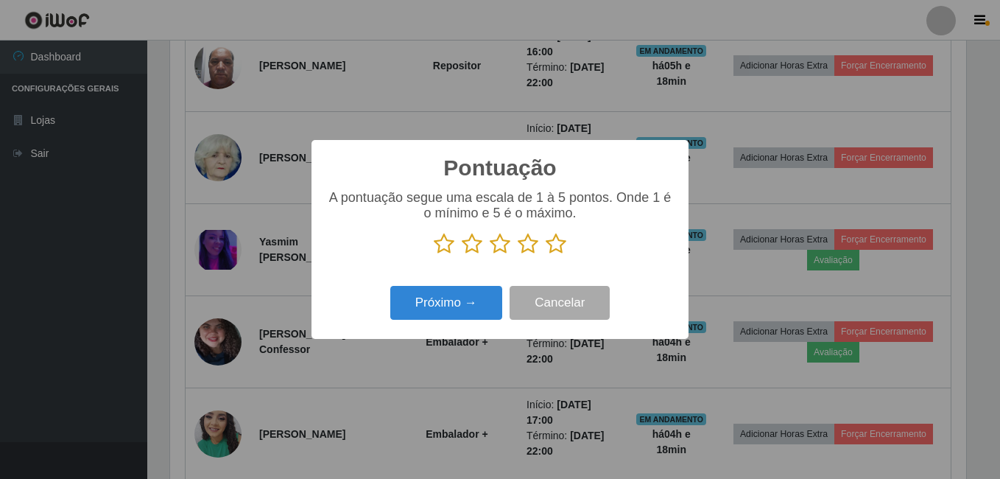
click at [557, 245] on icon at bounding box center [556, 244] width 21 height 22
click at [546, 255] on input "radio" at bounding box center [546, 255] width 0 height 0
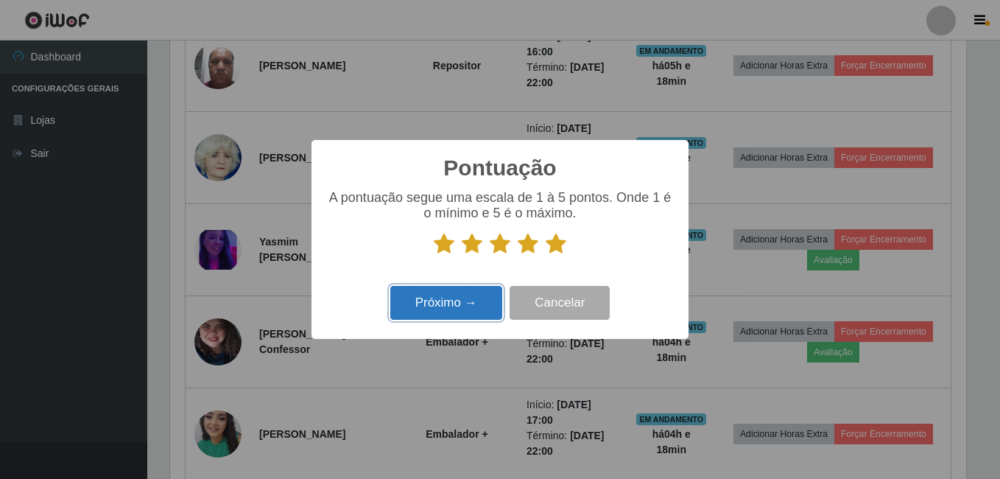
click at [443, 290] on button "Próximo →" at bounding box center [446, 303] width 112 height 35
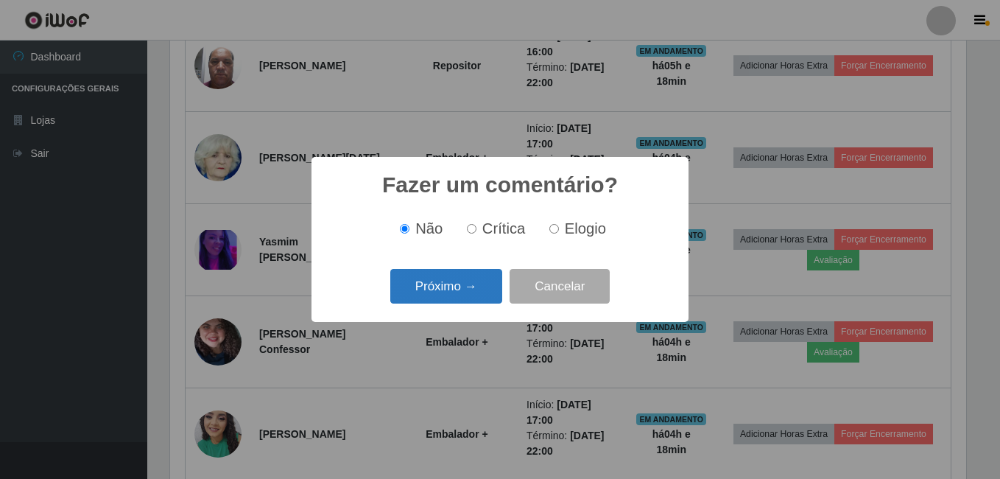
click at [443, 290] on button "Próximo →" at bounding box center [446, 286] width 112 height 35
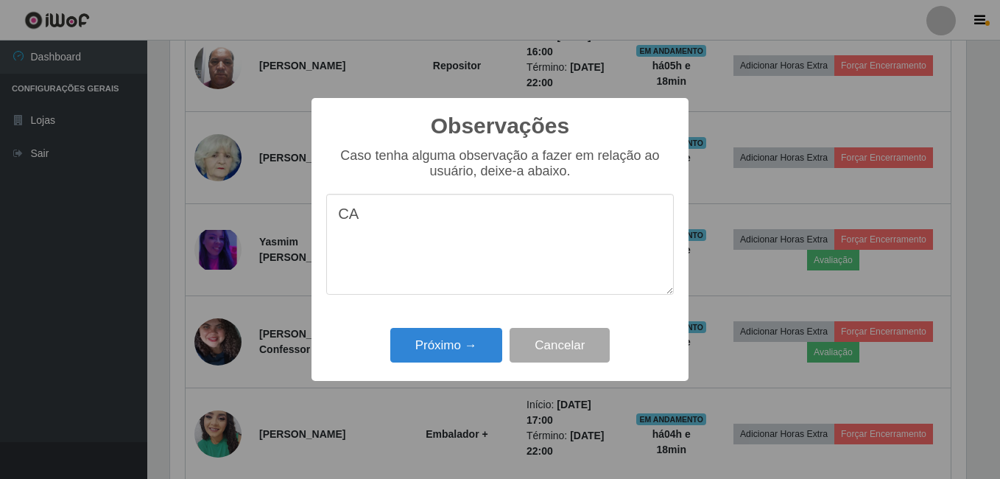
type textarea "C"
type textarea "PROEFICIENCIA"
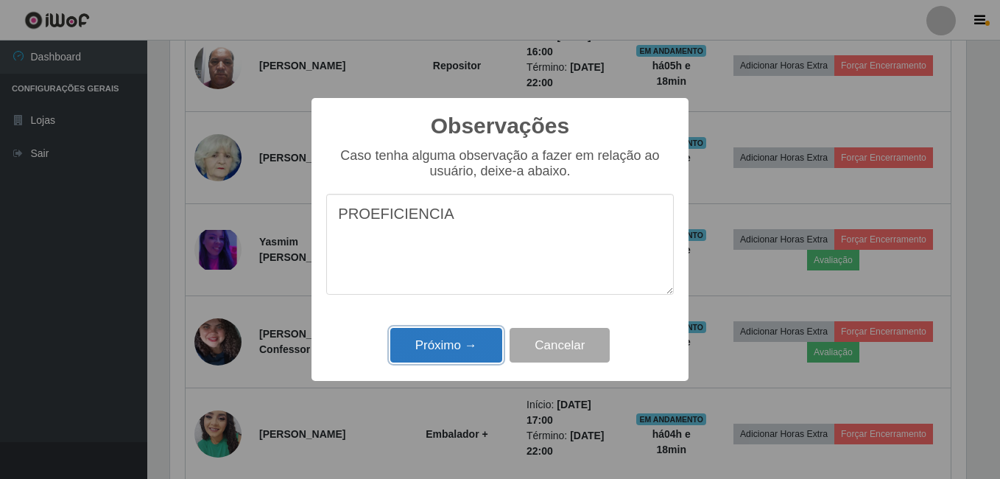
click at [443, 339] on button "Próximo →" at bounding box center [446, 345] width 112 height 35
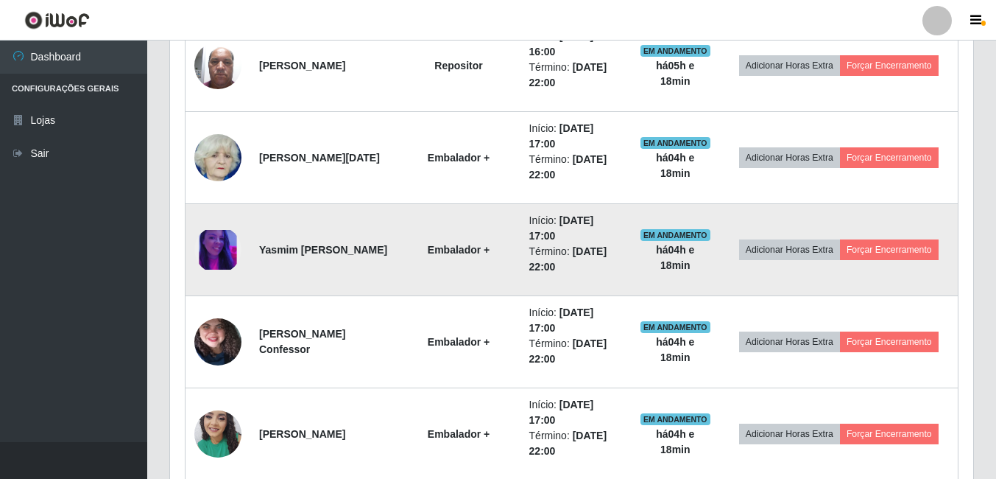
scroll to position [589, 0]
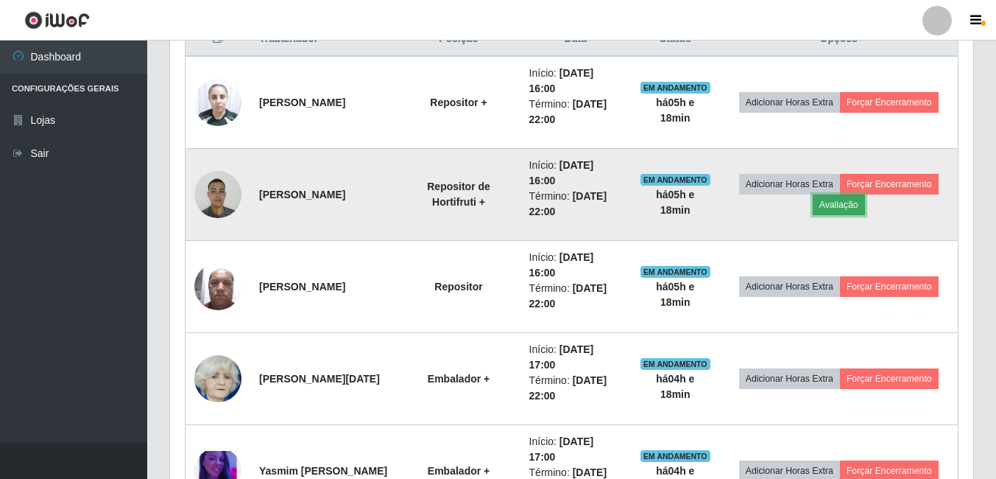
click at [858, 205] on button "Avaliação" at bounding box center [839, 204] width 52 height 21
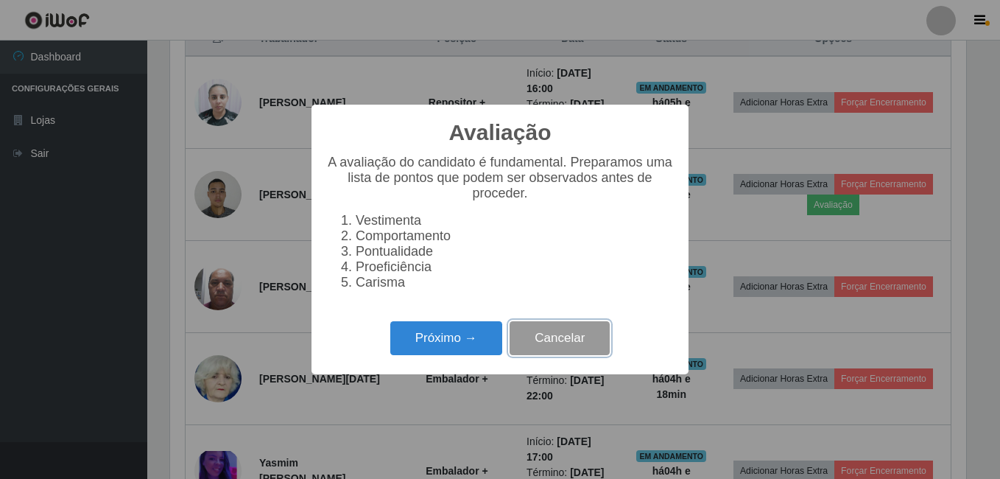
click at [585, 340] on button "Cancelar" at bounding box center [560, 338] width 100 height 35
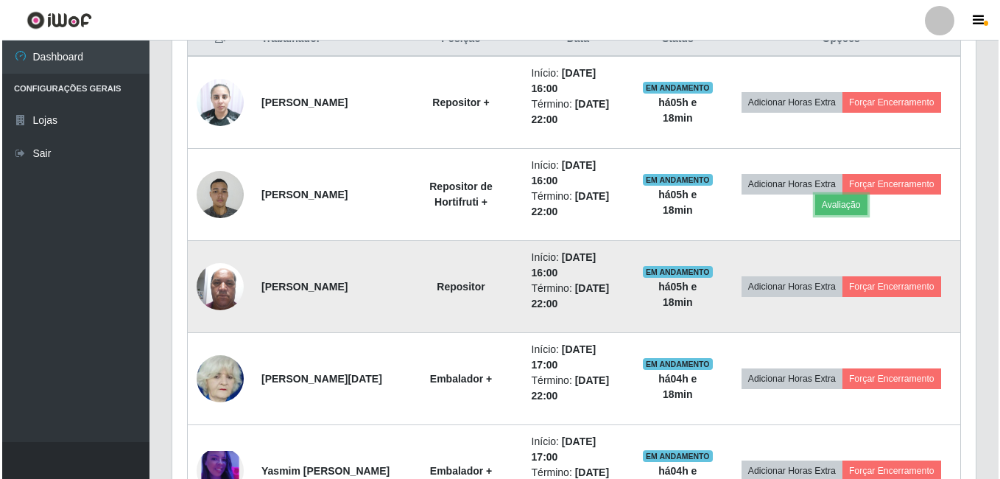
scroll to position [306, 803]
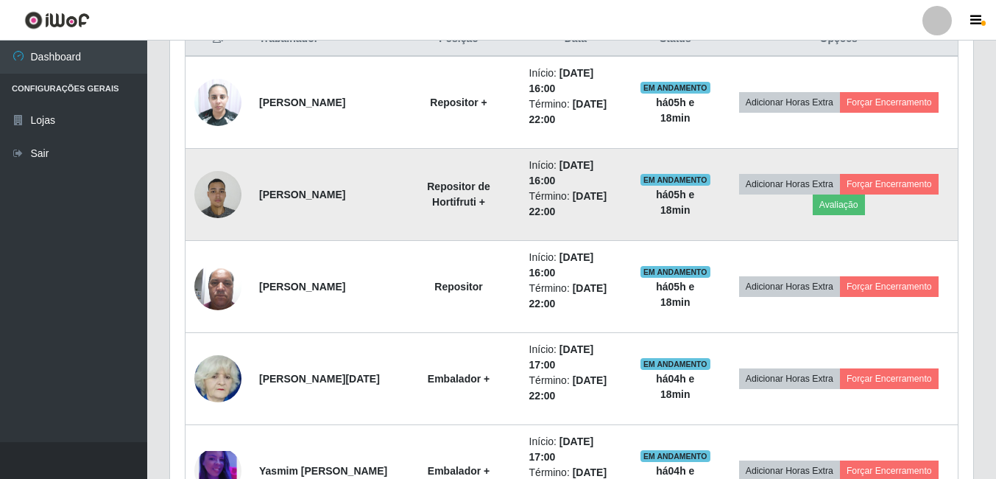
click at [232, 196] on img at bounding box center [217, 194] width 47 height 63
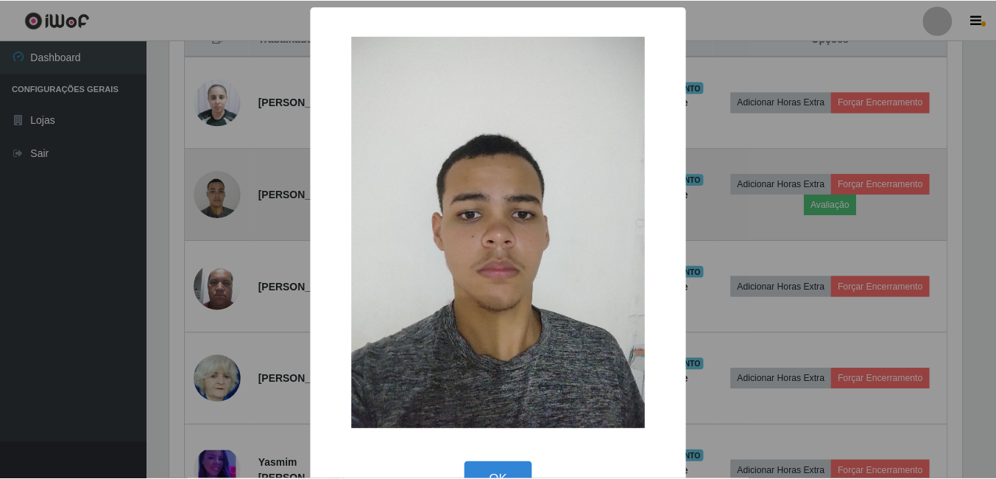
scroll to position [306, 796]
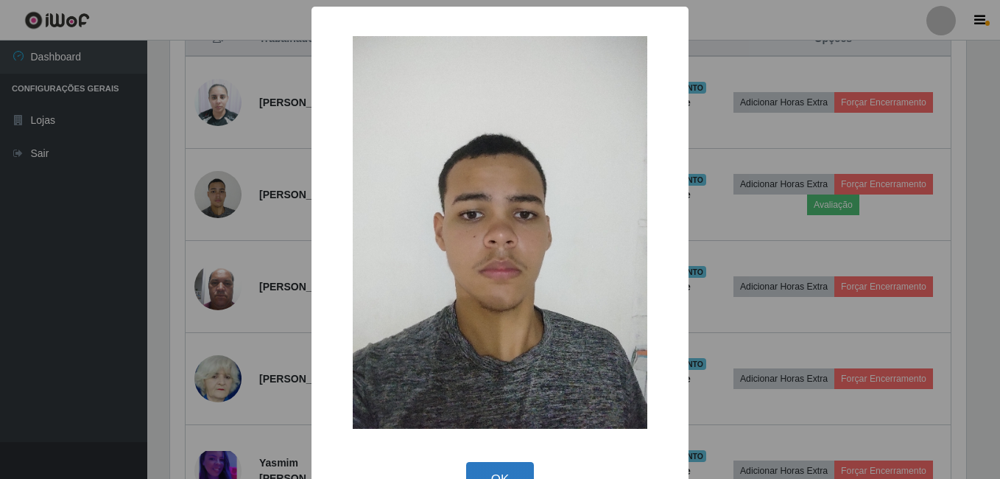
click at [473, 469] on button "OK" at bounding box center [500, 479] width 68 height 35
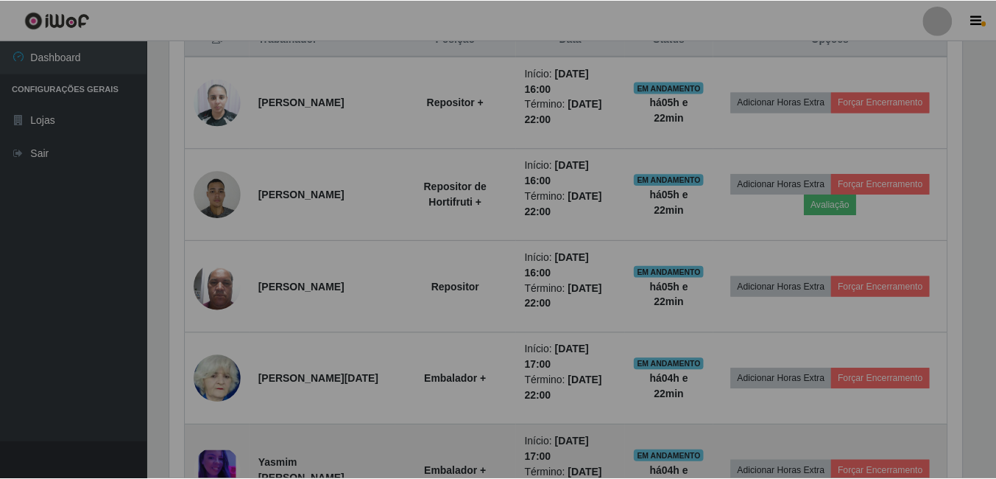
scroll to position [306, 803]
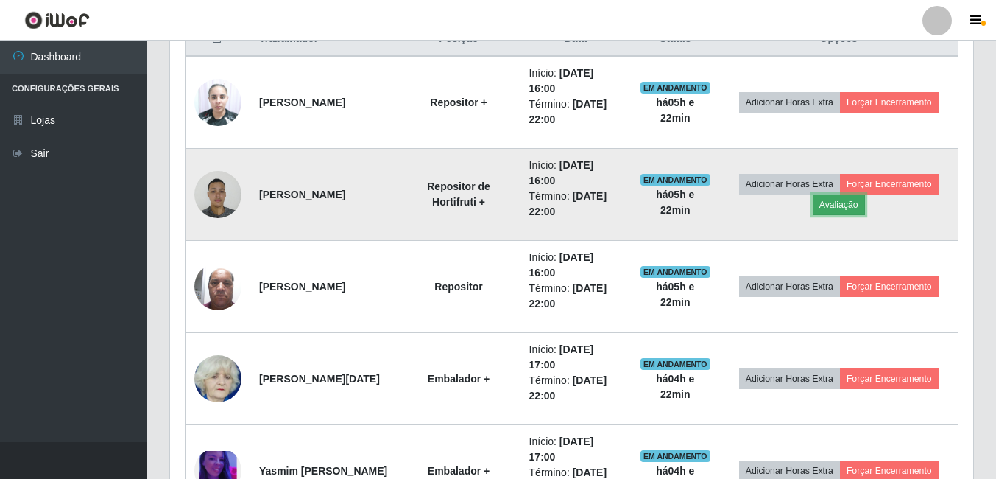
click at [856, 207] on button "Avaliação" at bounding box center [839, 204] width 52 height 21
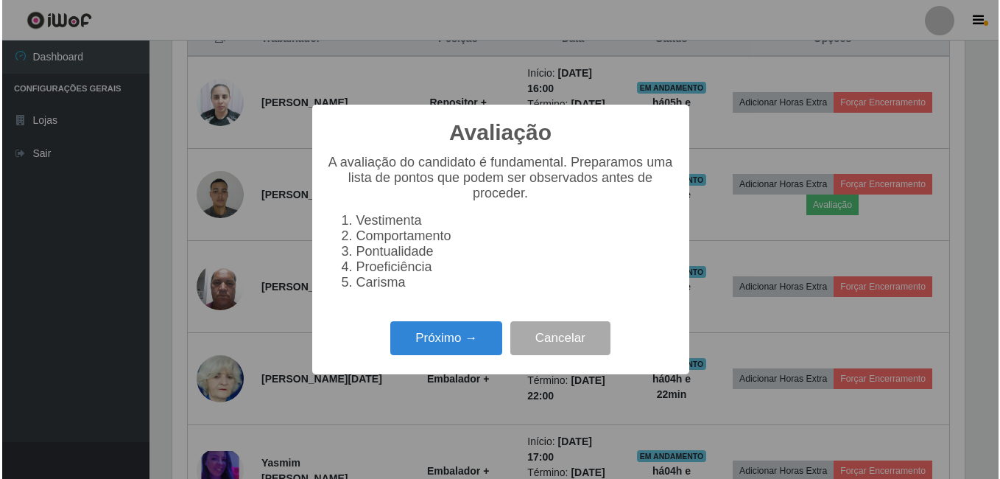
scroll to position [306, 796]
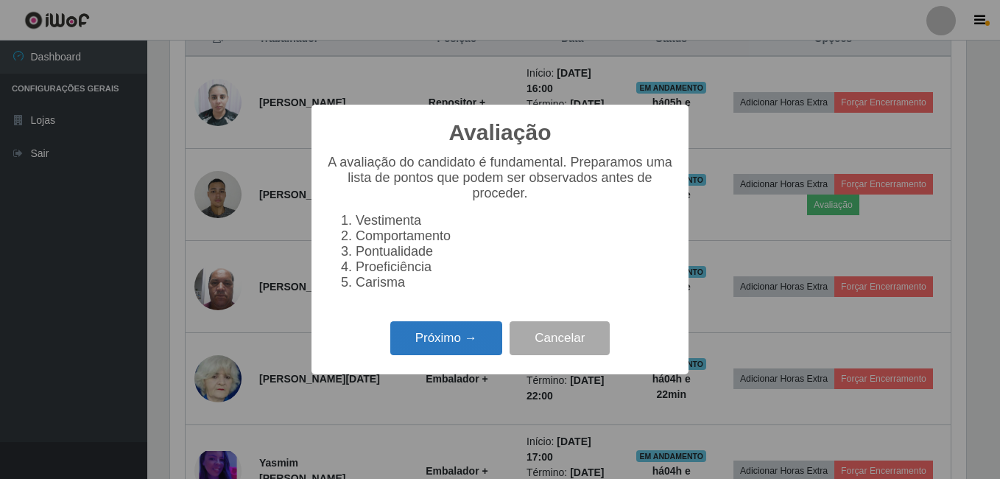
click at [456, 344] on button "Próximo →" at bounding box center [446, 338] width 112 height 35
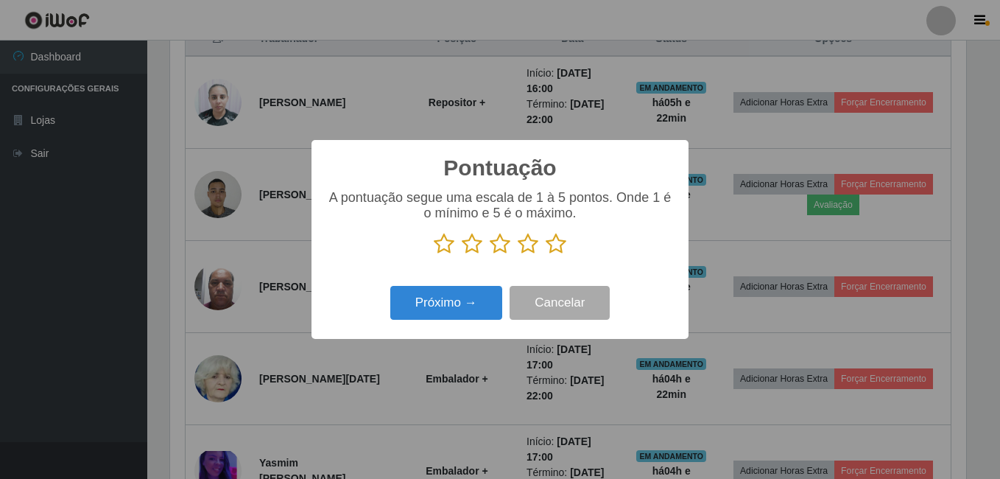
scroll to position [736110, 735620]
click at [554, 249] on icon at bounding box center [556, 244] width 21 height 22
click at [546, 255] on input "radio" at bounding box center [546, 255] width 0 height 0
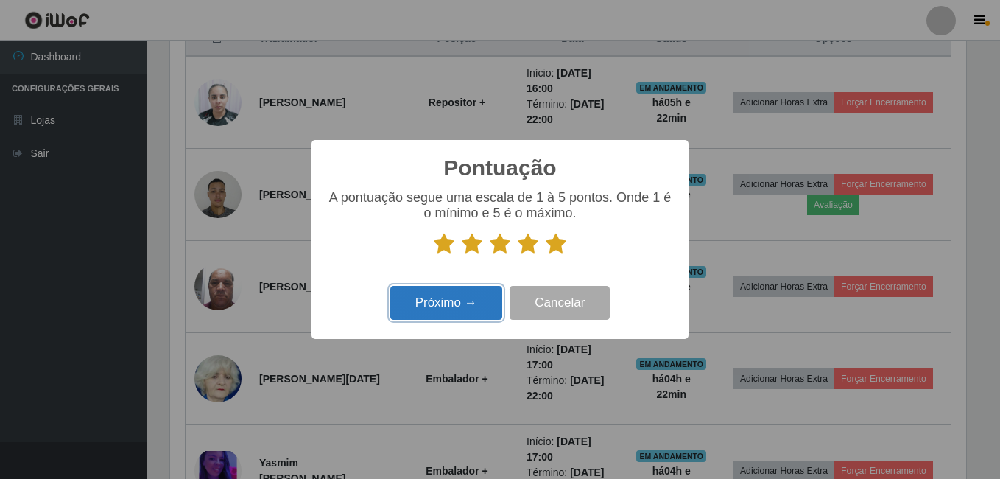
click at [463, 298] on button "Próximo →" at bounding box center [446, 303] width 112 height 35
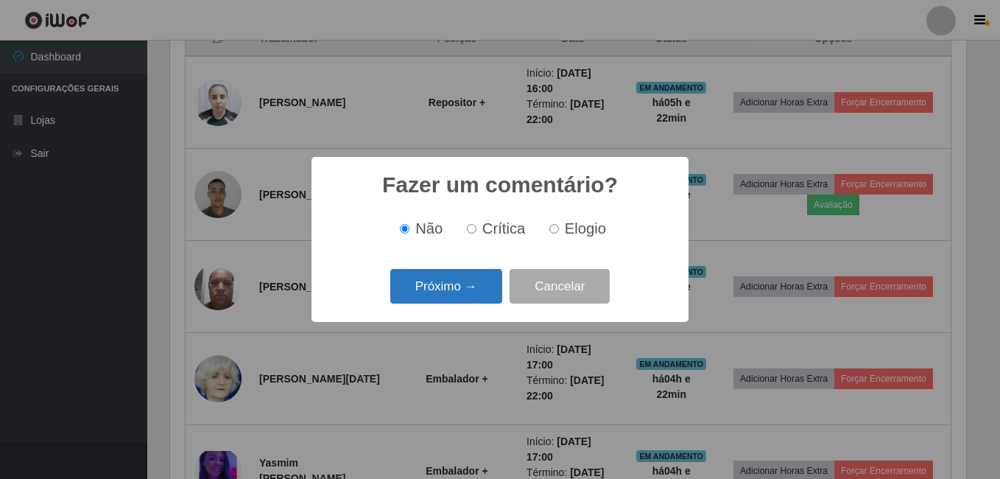
click at [457, 285] on button "Próximo →" at bounding box center [446, 286] width 112 height 35
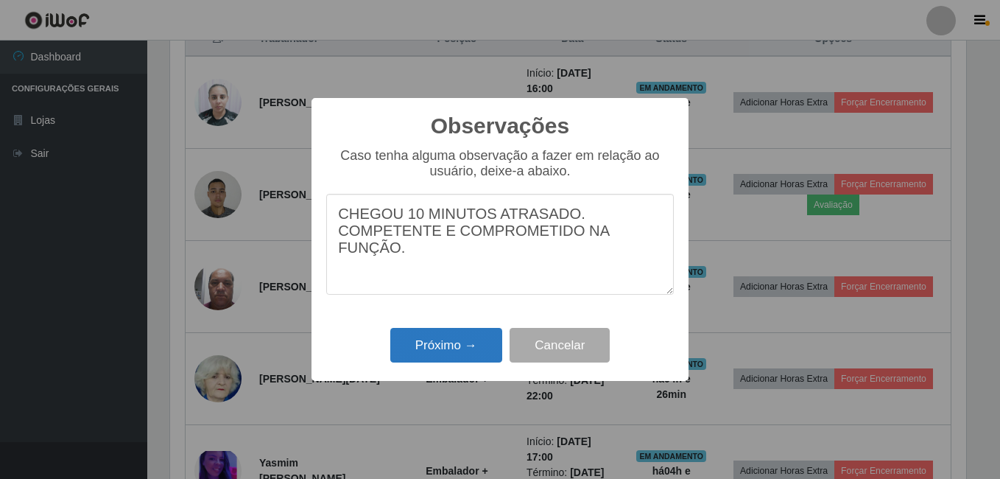
type textarea "CHEGOU 10 MINUTOS ATRASADO. COMPETENTE E COMPROMETIDO NA FUNÇÃO."
click at [466, 351] on button "Próximo →" at bounding box center [446, 345] width 112 height 35
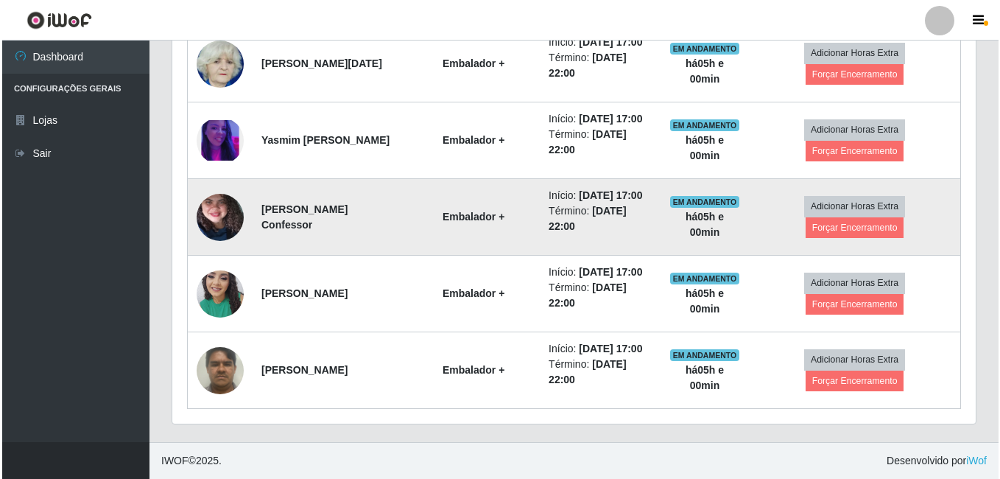
scroll to position [900, 0]
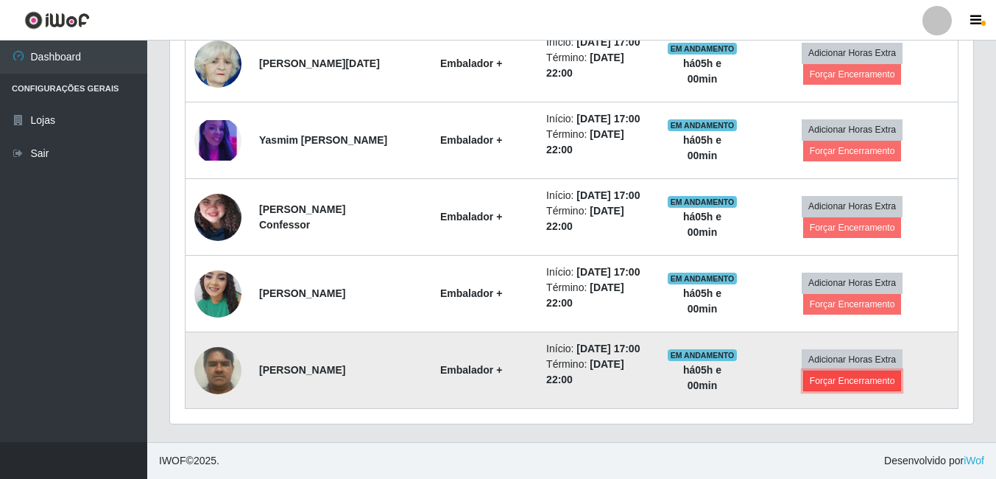
click at [840, 391] on button "Forçar Encerramento" at bounding box center [852, 380] width 99 height 21
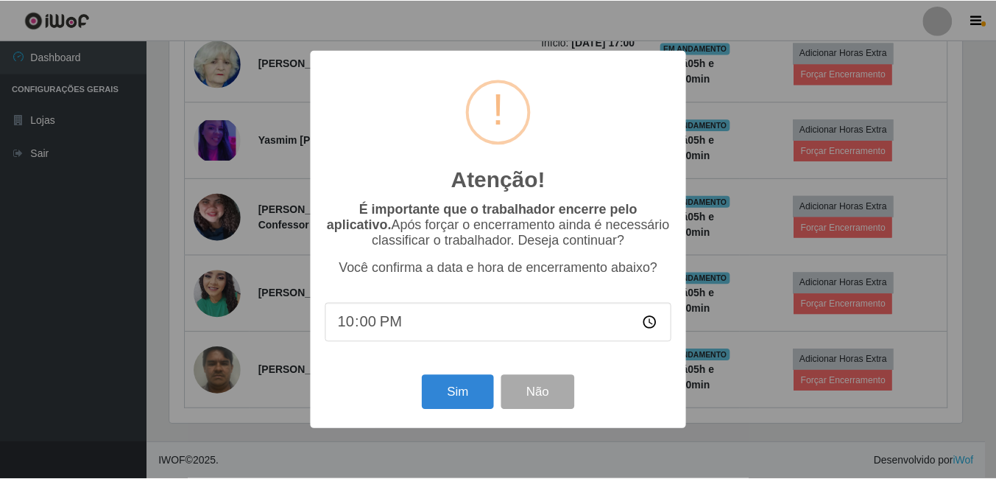
scroll to position [306, 796]
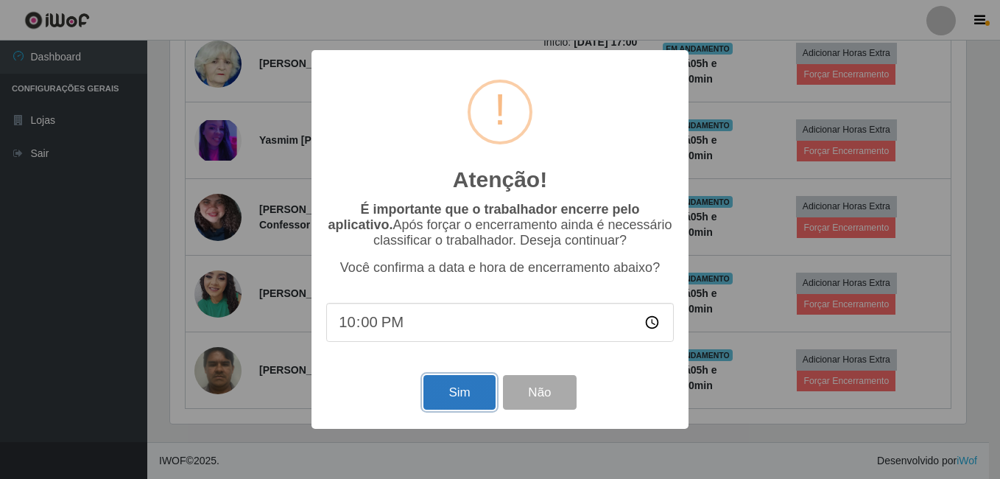
click at [447, 400] on button "Sim" at bounding box center [458, 392] width 71 height 35
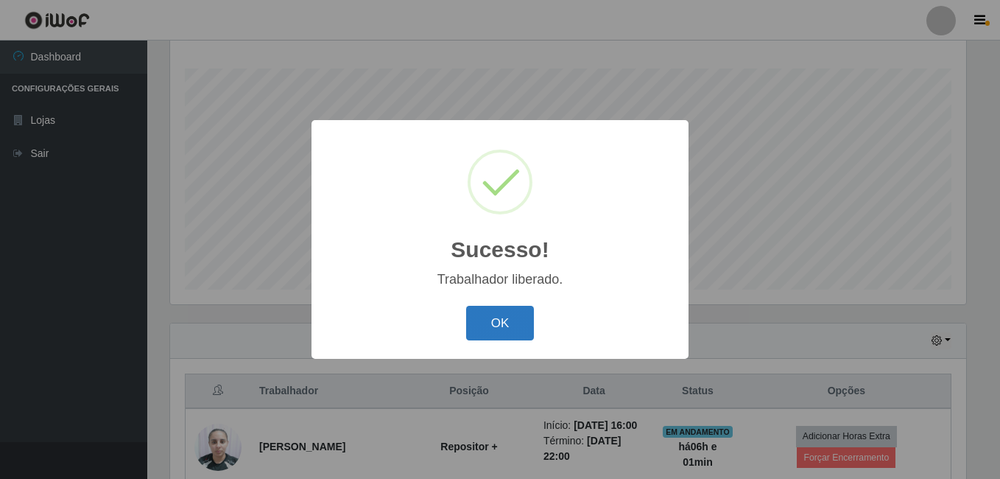
click at [519, 328] on button "OK" at bounding box center [500, 323] width 68 height 35
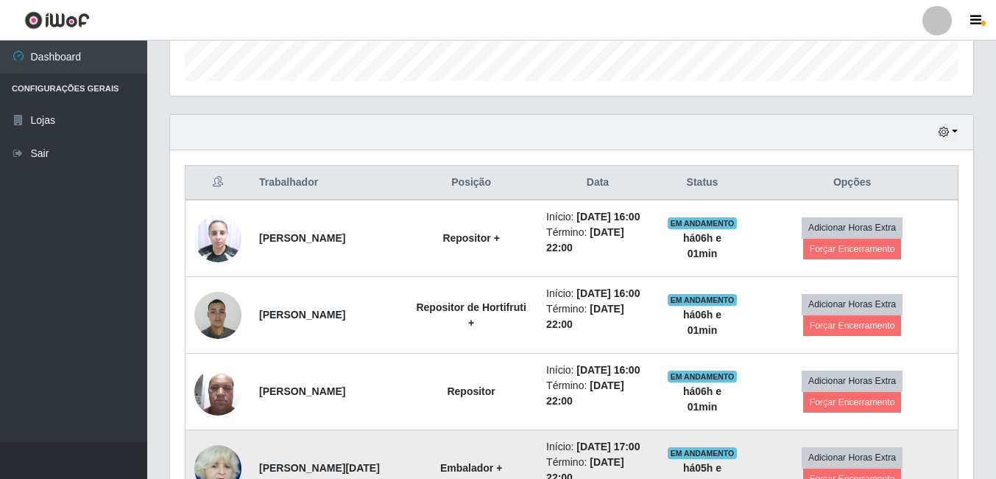
scroll to position [440, 0]
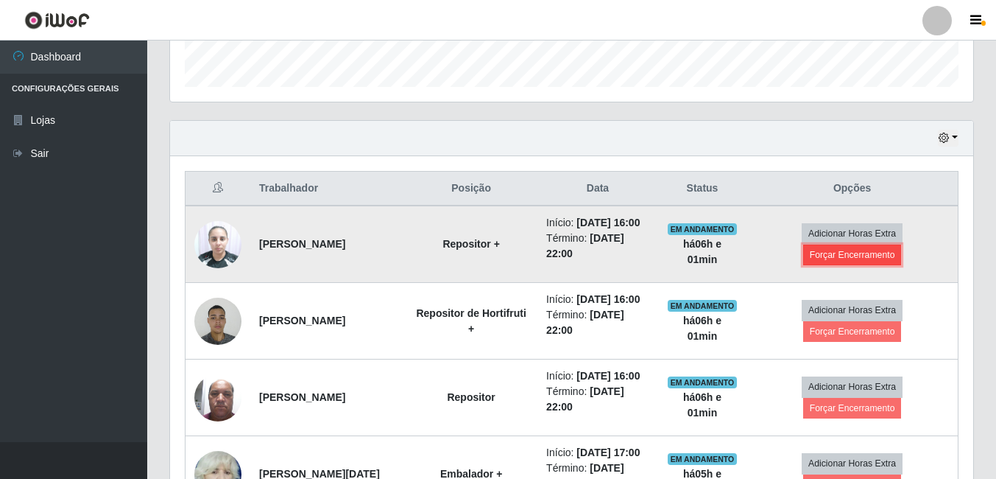
click at [890, 265] on button "Forçar Encerramento" at bounding box center [852, 254] width 99 height 21
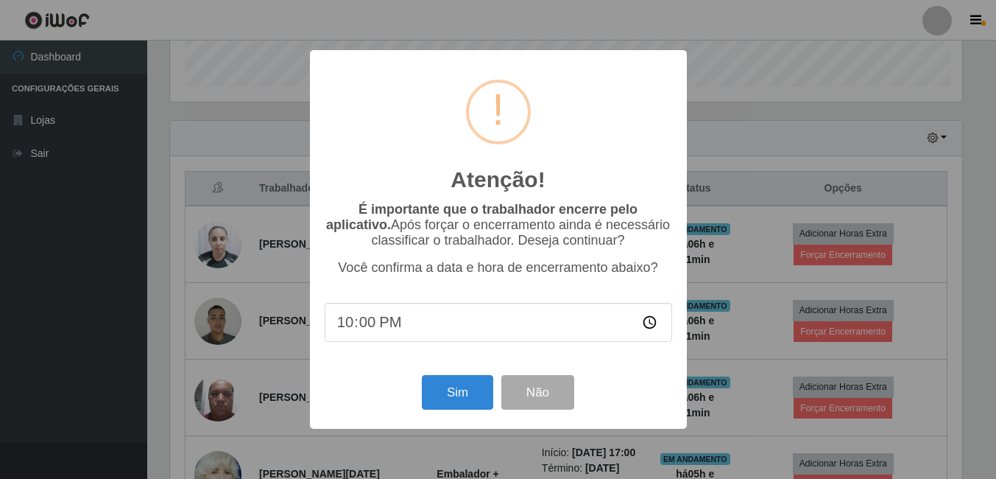
scroll to position [306, 796]
click at [463, 391] on button "Sim" at bounding box center [458, 392] width 71 height 35
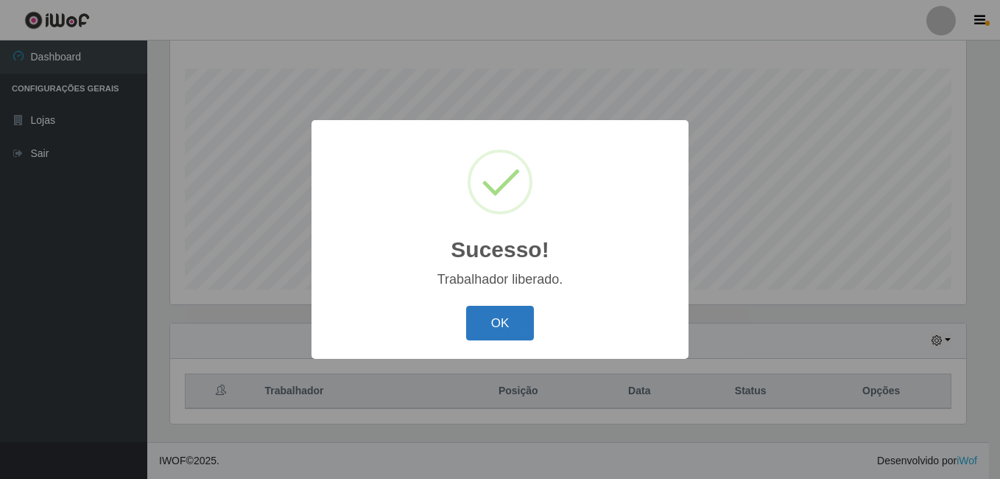
click at [514, 320] on button "OK" at bounding box center [500, 323] width 68 height 35
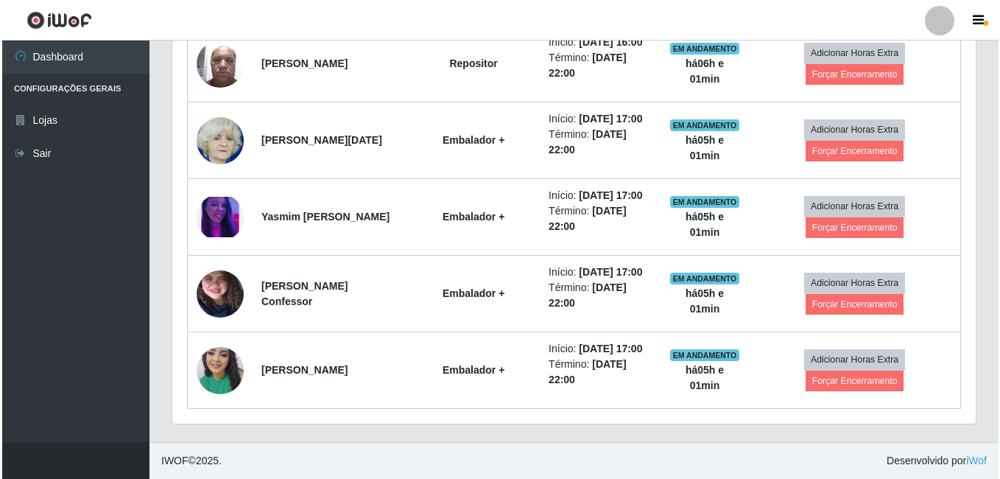
scroll to position [753, 0]
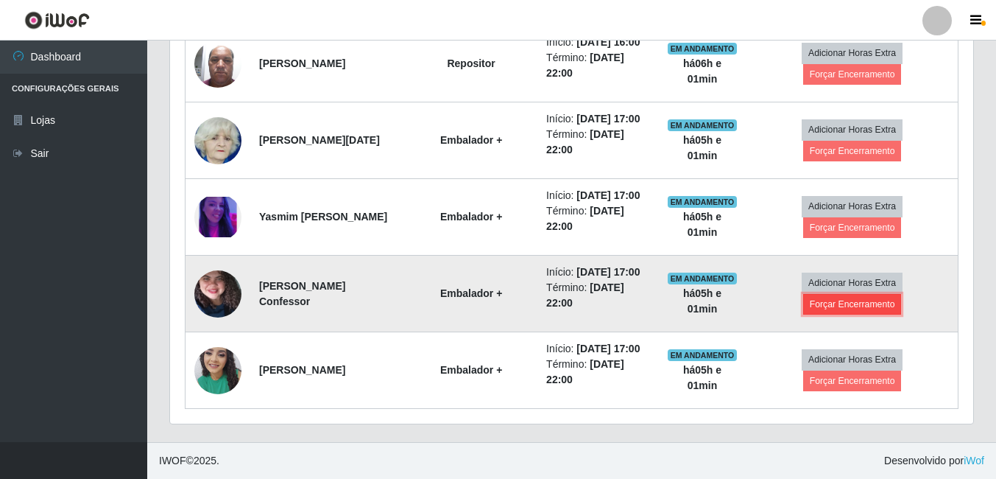
click at [834, 314] on button "Forçar Encerramento" at bounding box center [852, 304] width 99 height 21
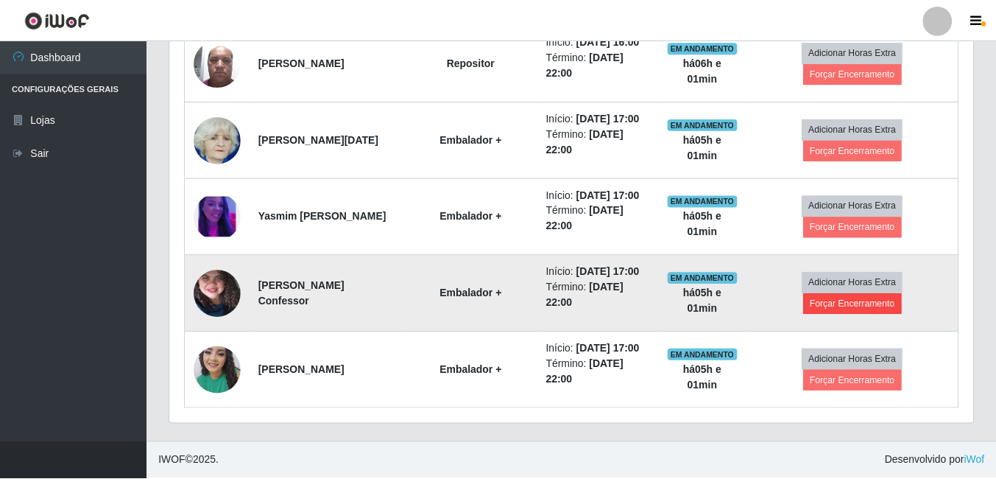
scroll to position [306, 796]
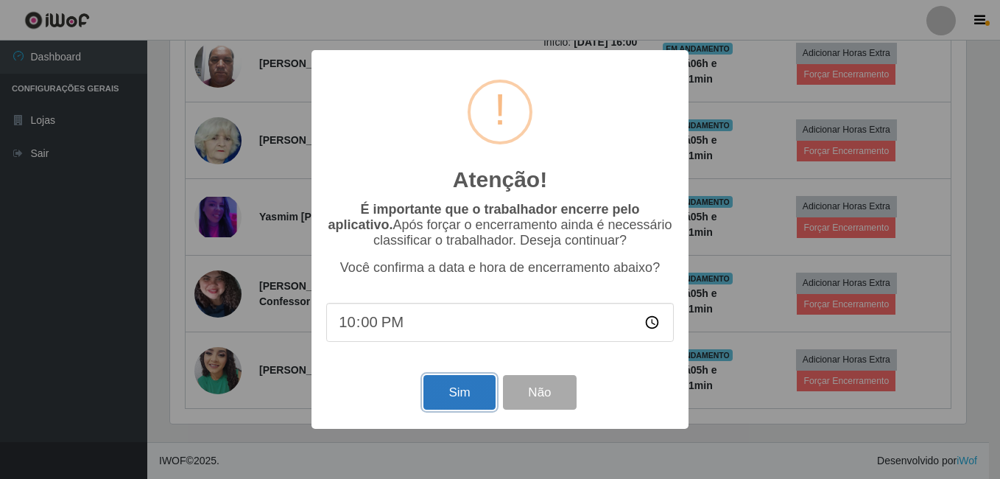
click at [463, 393] on button "Sim" at bounding box center [458, 392] width 71 height 35
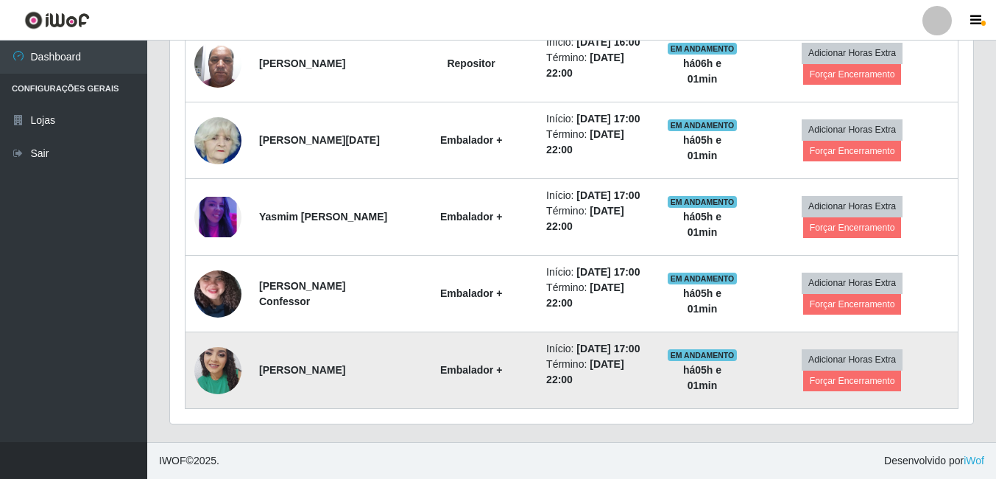
scroll to position [0, 0]
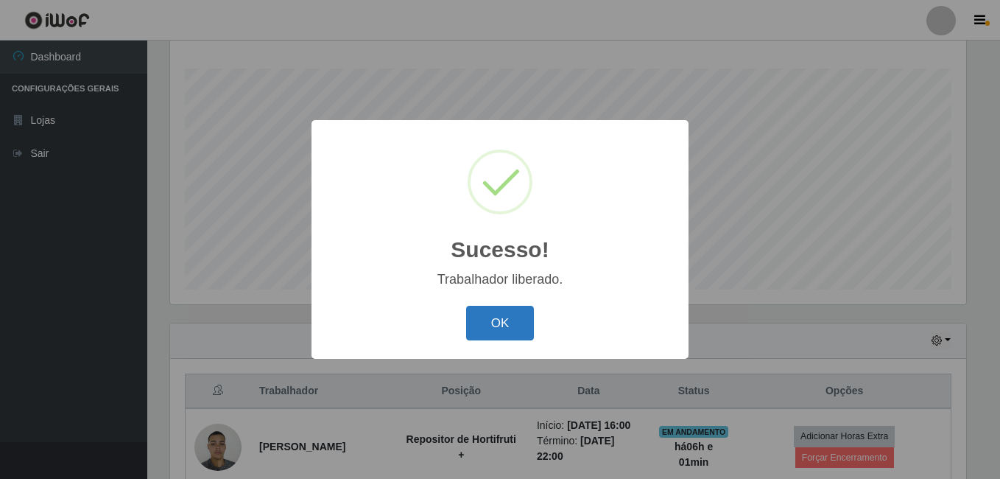
click at [479, 315] on button "OK" at bounding box center [500, 323] width 68 height 35
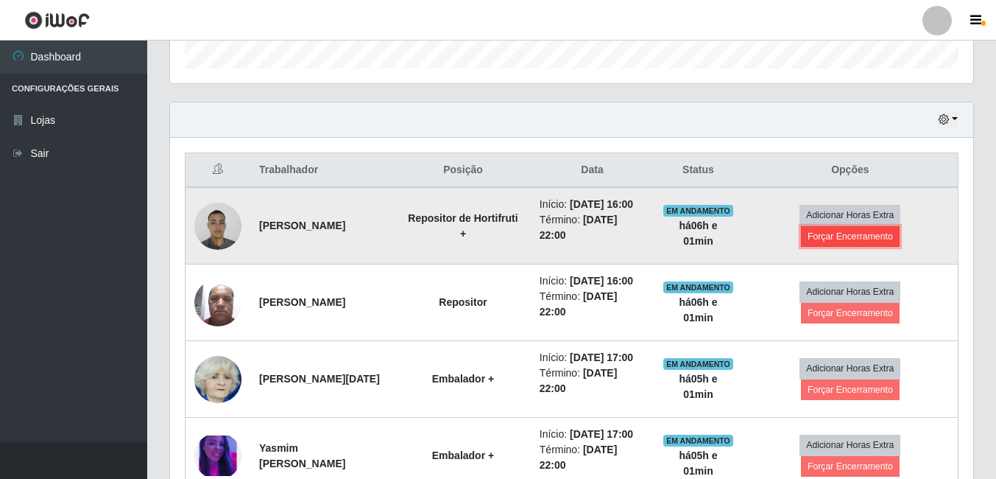
click at [840, 241] on button "Forçar Encerramento" at bounding box center [850, 236] width 99 height 21
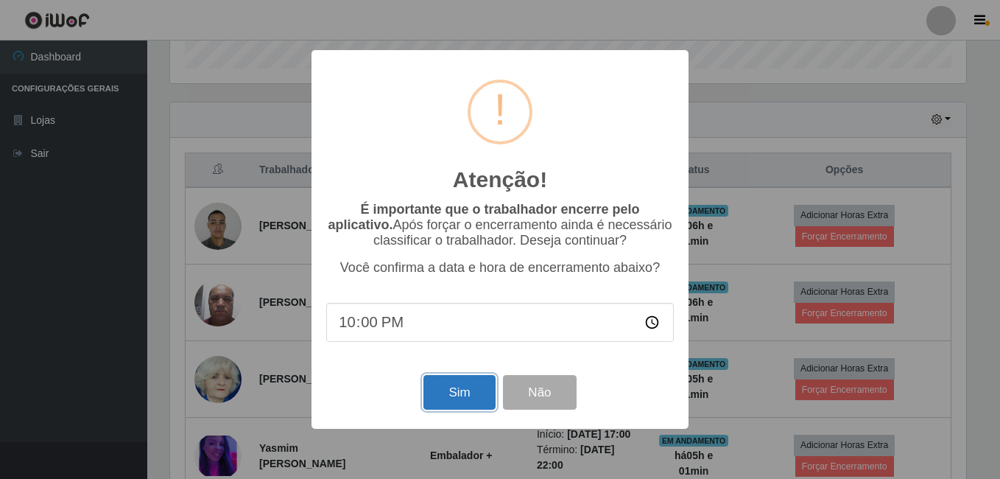
click at [446, 400] on button "Sim" at bounding box center [458, 392] width 71 height 35
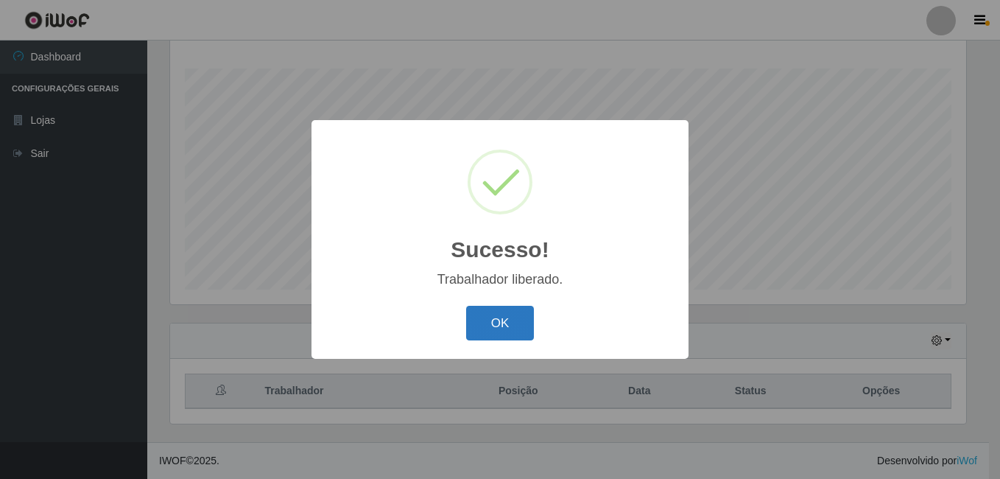
click at [524, 325] on button "OK" at bounding box center [500, 323] width 68 height 35
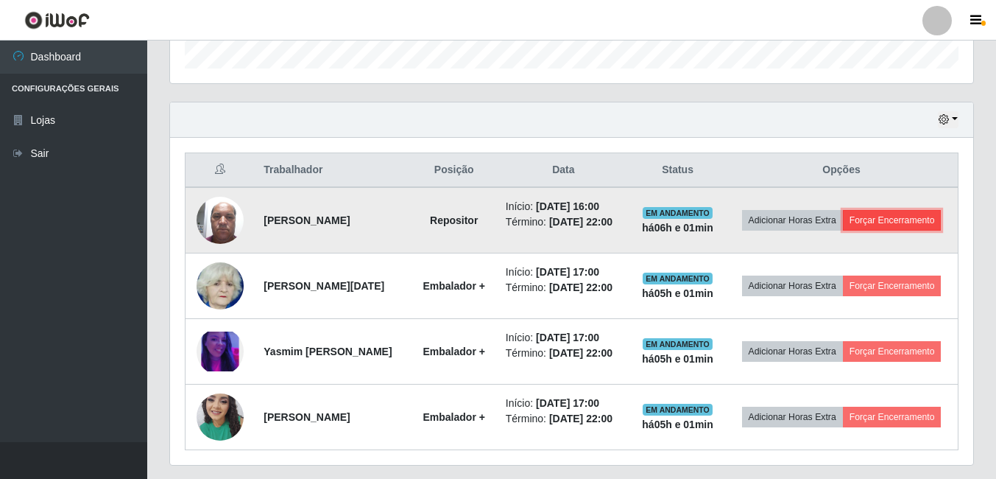
click at [843, 230] on button "Forçar Encerramento" at bounding box center [892, 220] width 99 height 21
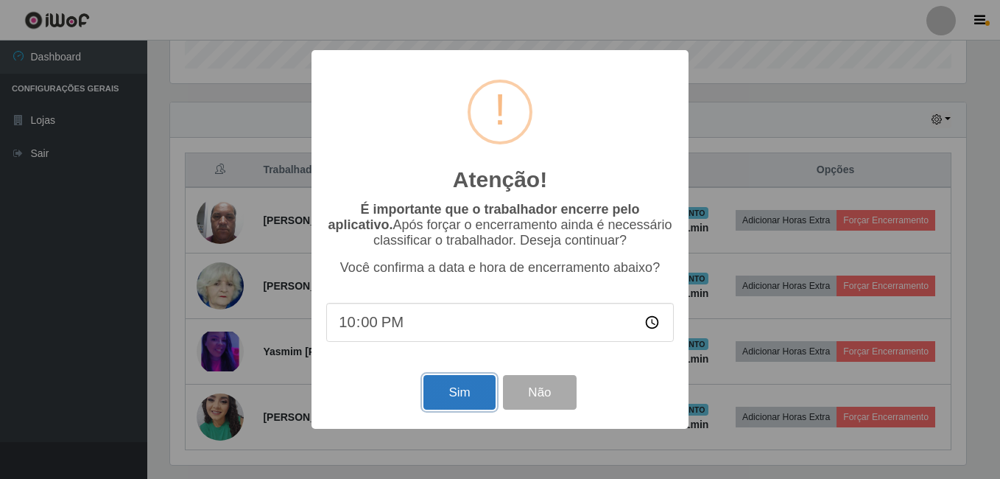
click at [471, 402] on button "Sim" at bounding box center [458, 392] width 71 height 35
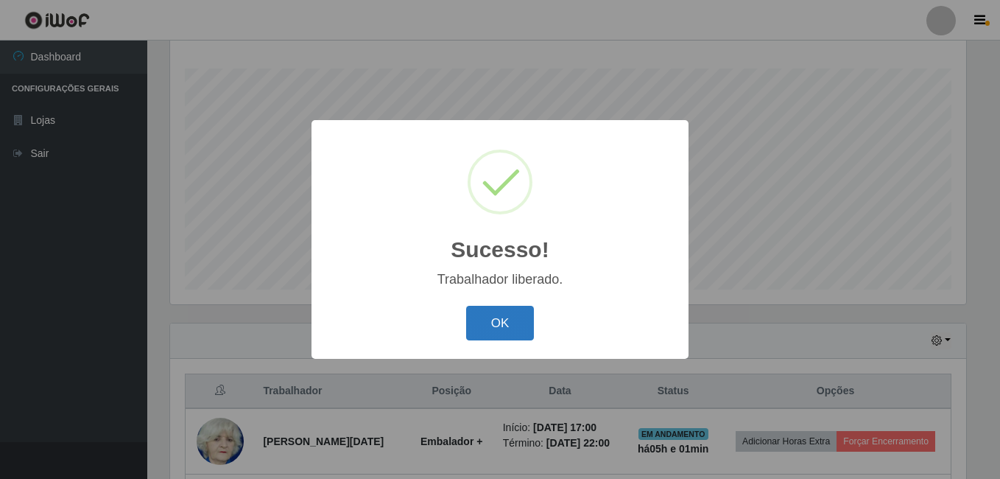
click at [506, 320] on button "OK" at bounding box center [500, 323] width 68 height 35
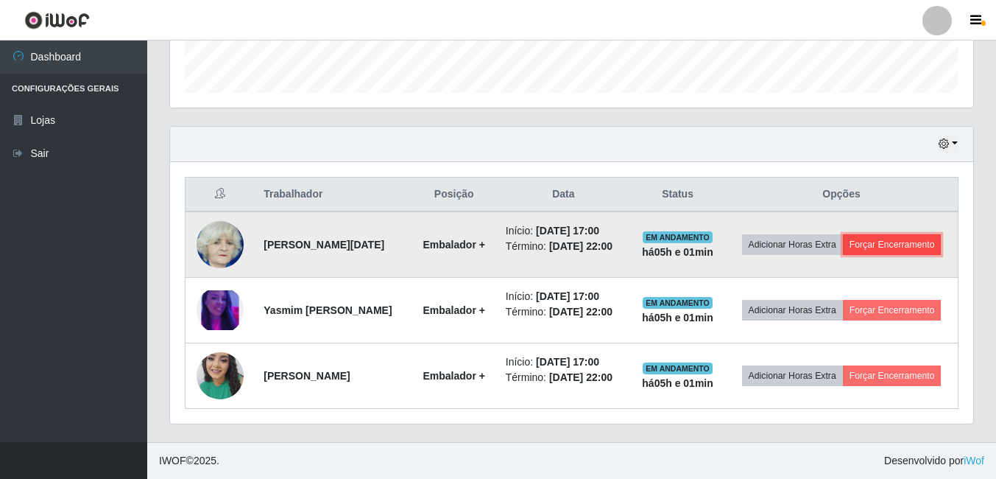
click at [856, 242] on button "Forçar Encerramento" at bounding box center [892, 244] width 99 height 21
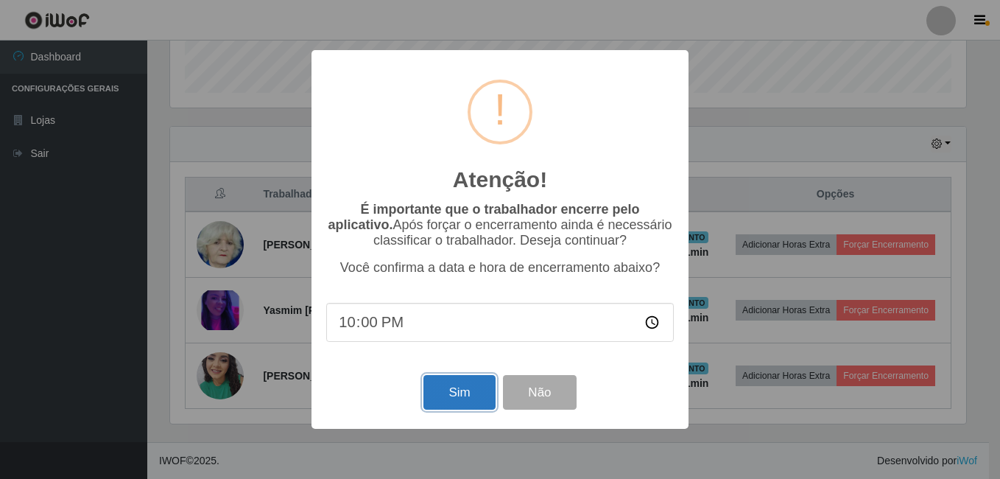
click at [474, 394] on button "Sim" at bounding box center [458, 392] width 71 height 35
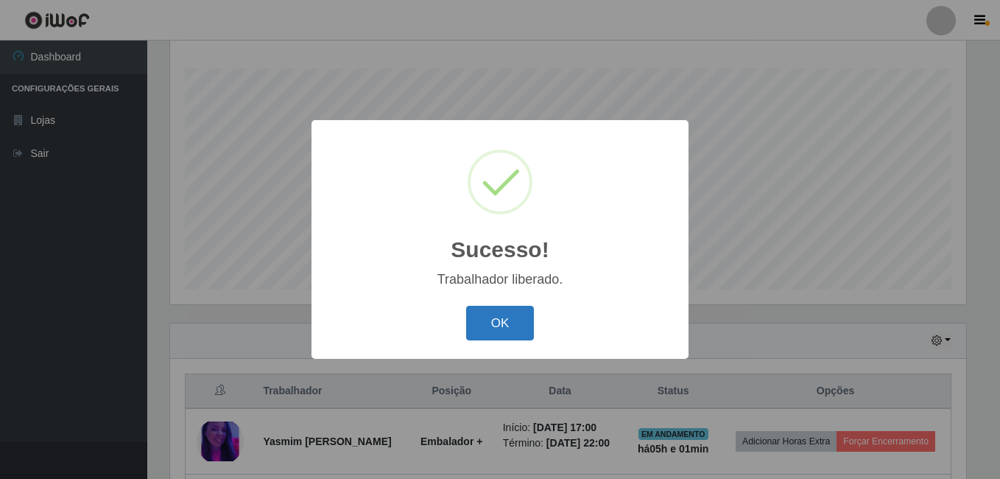
click at [495, 313] on button "OK" at bounding box center [500, 323] width 68 height 35
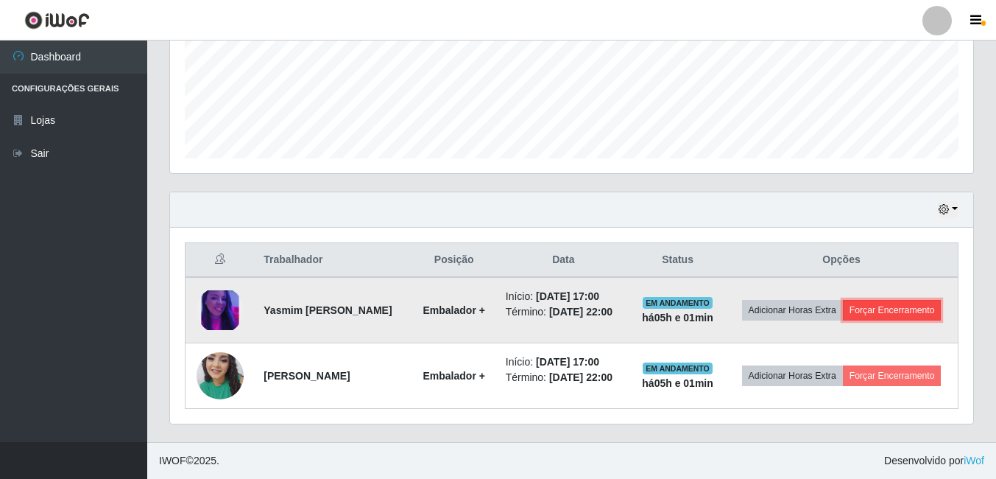
click at [843, 304] on button "Forçar Encerramento" at bounding box center [892, 310] width 99 height 21
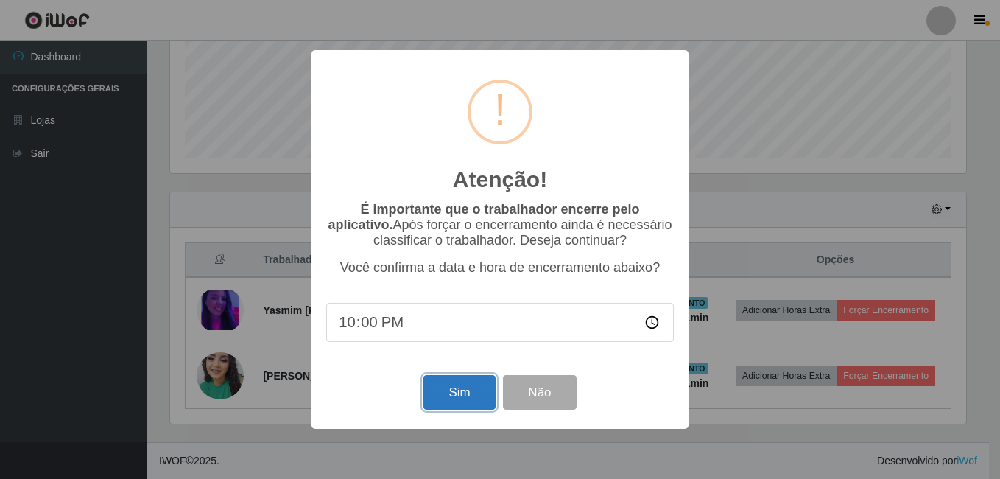
click at [463, 400] on button "Sim" at bounding box center [458, 392] width 71 height 35
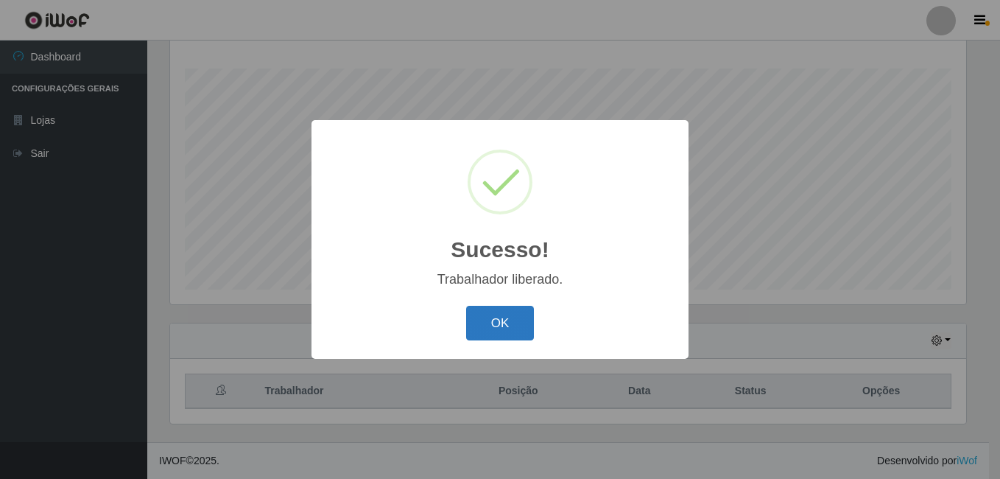
click at [522, 326] on button "OK" at bounding box center [500, 323] width 68 height 35
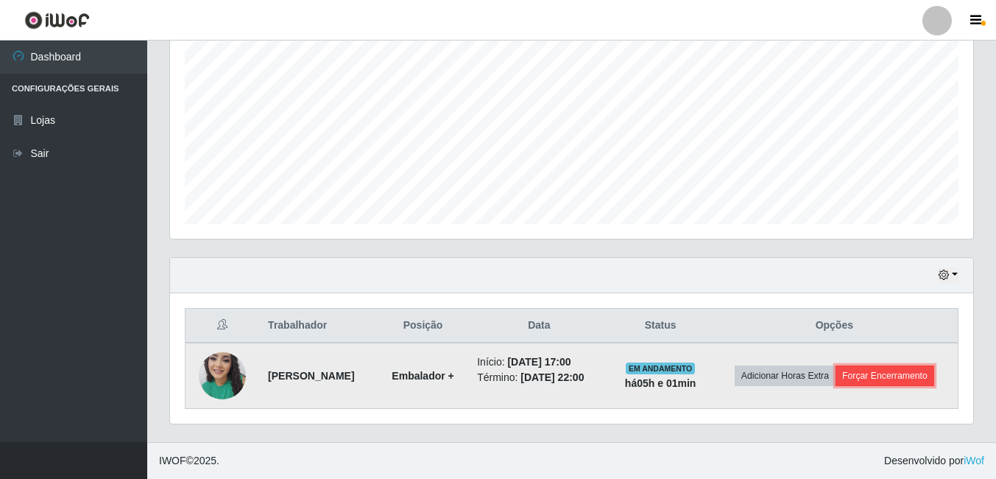
click at [889, 374] on button "Forçar Encerramento" at bounding box center [885, 375] width 99 height 21
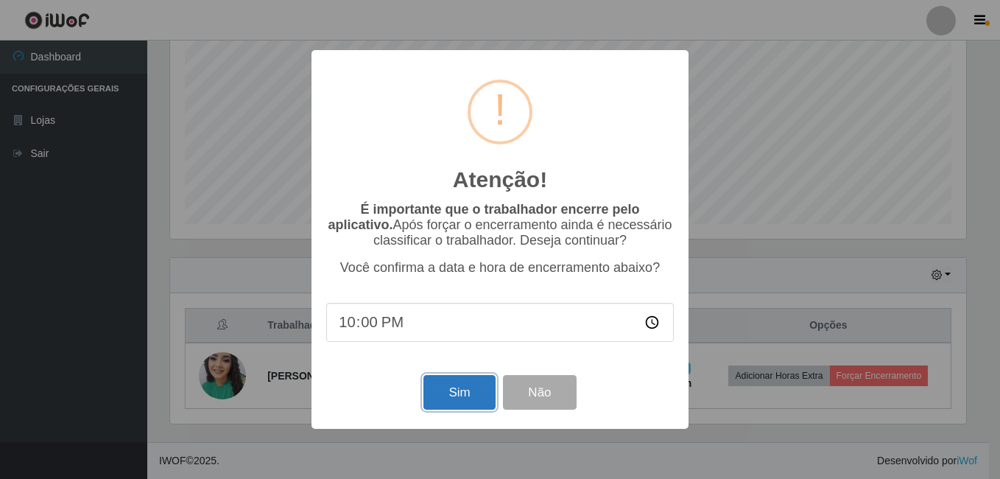
click at [429, 408] on button "Sim" at bounding box center [458, 392] width 71 height 35
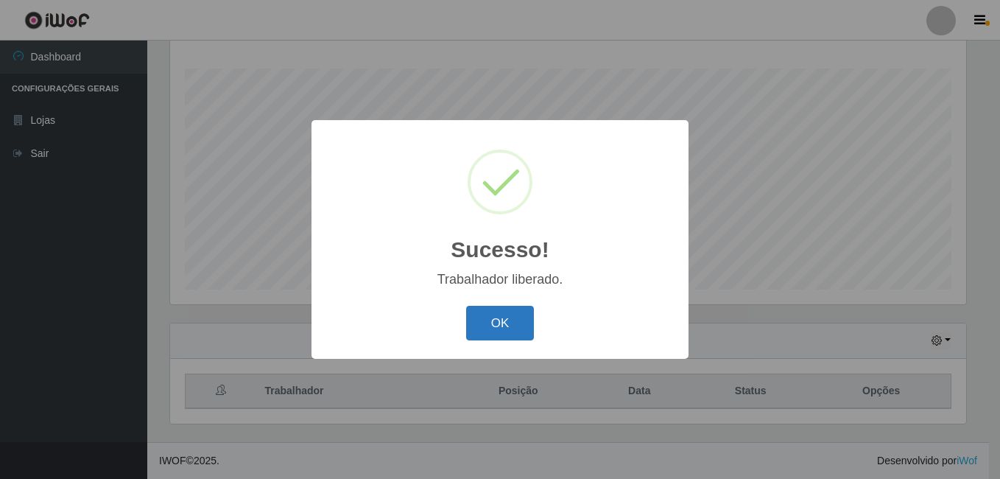
click at [479, 321] on button "OK" at bounding box center [500, 323] width 68 height 35
